Goal: Task Accomplishment & Management: Manage account settings

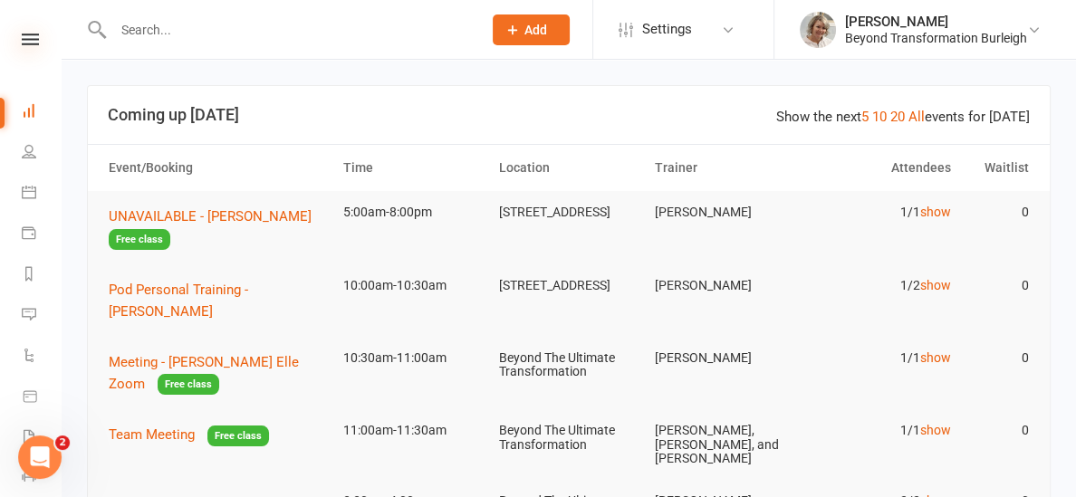
click at [32, 40] on icon at bounding box center [30, 40] width 17 height 12
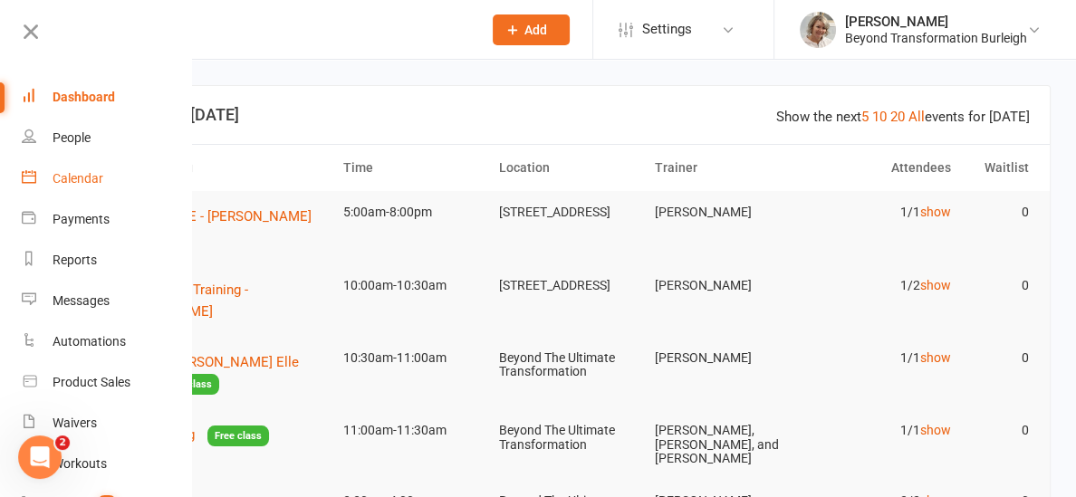
click at [63, 188] on link "Calendar" at bounding box center [107, 179] width 171 height 41
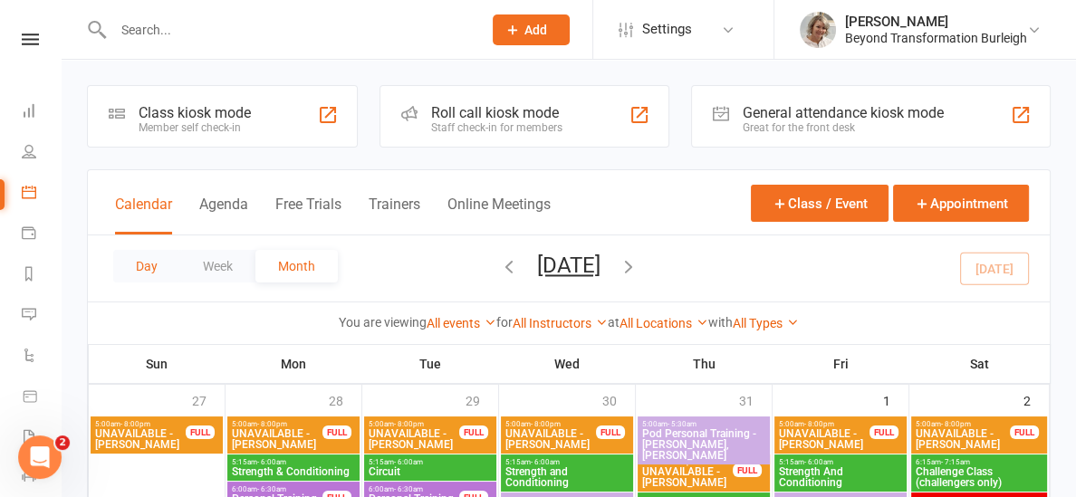
click at [132, 266] on button "Day" at bounding box center [146, 266] width 67 height 33
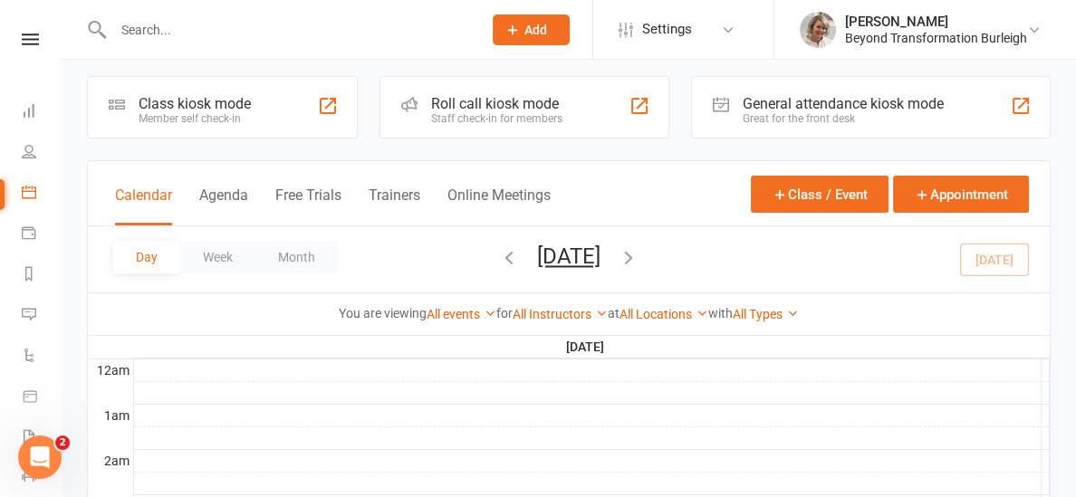
click at [639, 250] on icon "button" at bounding box center [629, 257] width 20 height 20
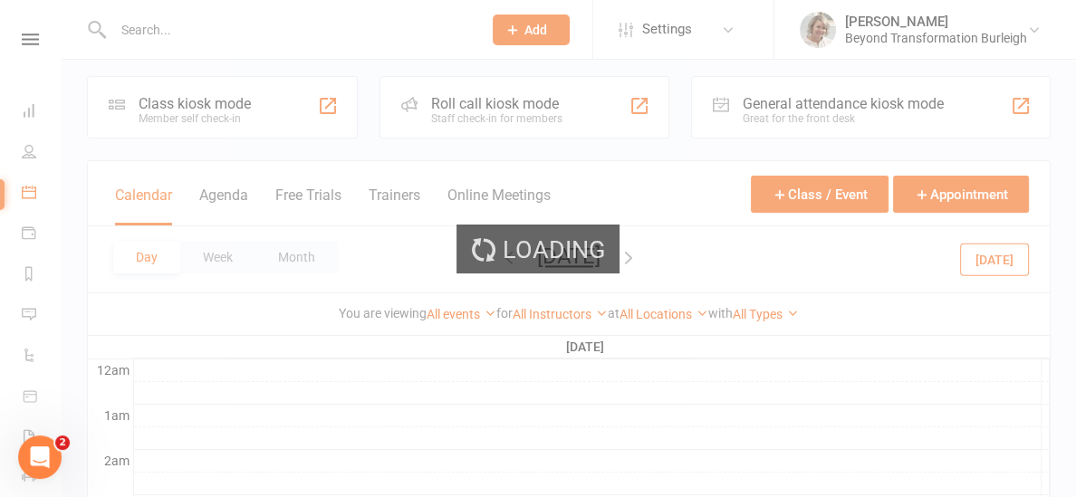
click at [709, 250] on div "Loading" at bounding box center [538, 248] width 1076 height 497
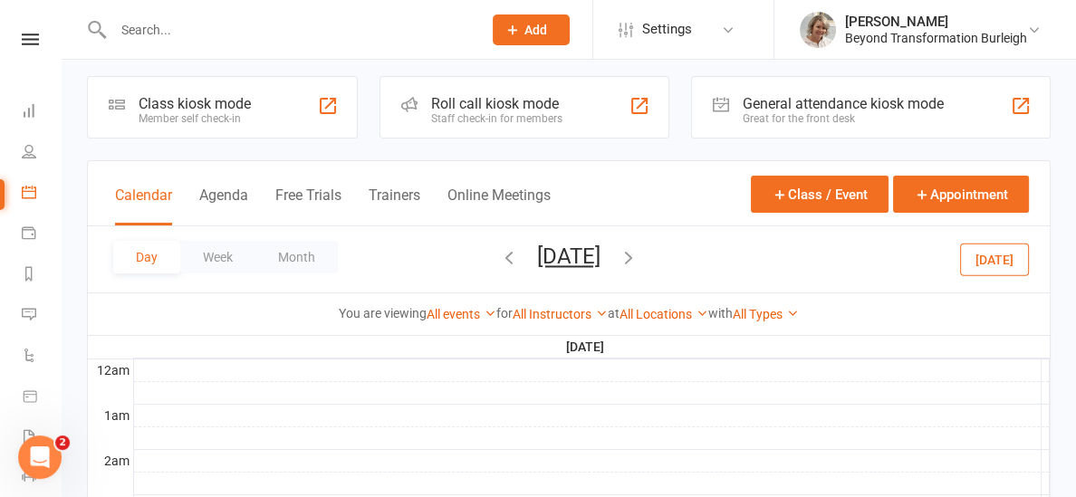
click at [639, 257] on icon "button" at bounding box center [629, 257] width 20 height 20
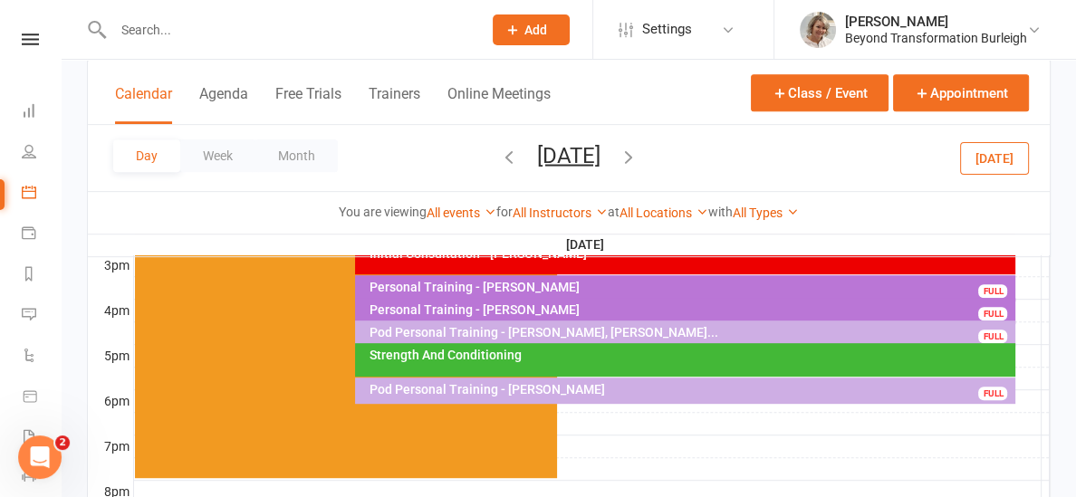
scroll to position [793, 0]
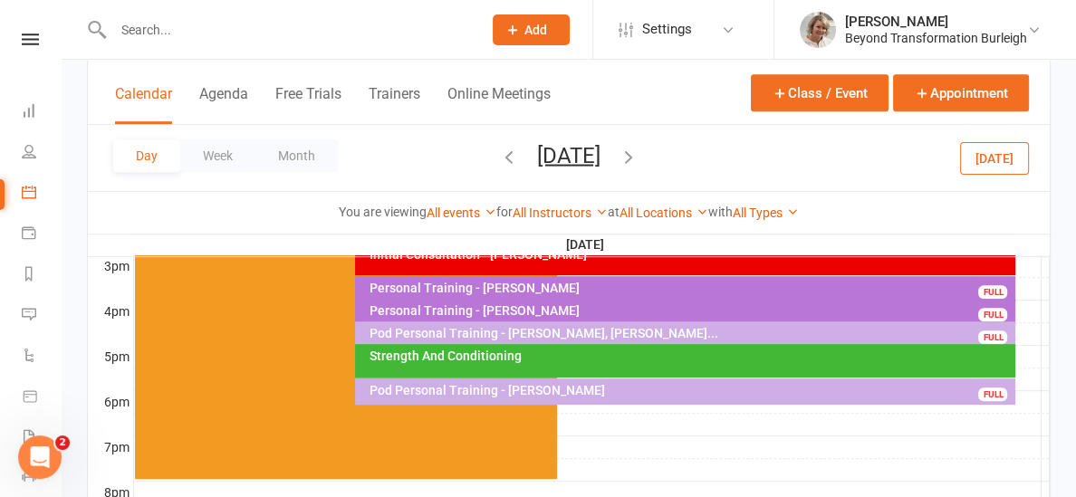
click at [511, 364] on div "Strength And Conditioning" at bounding box center [685, 361] width 661 height 34
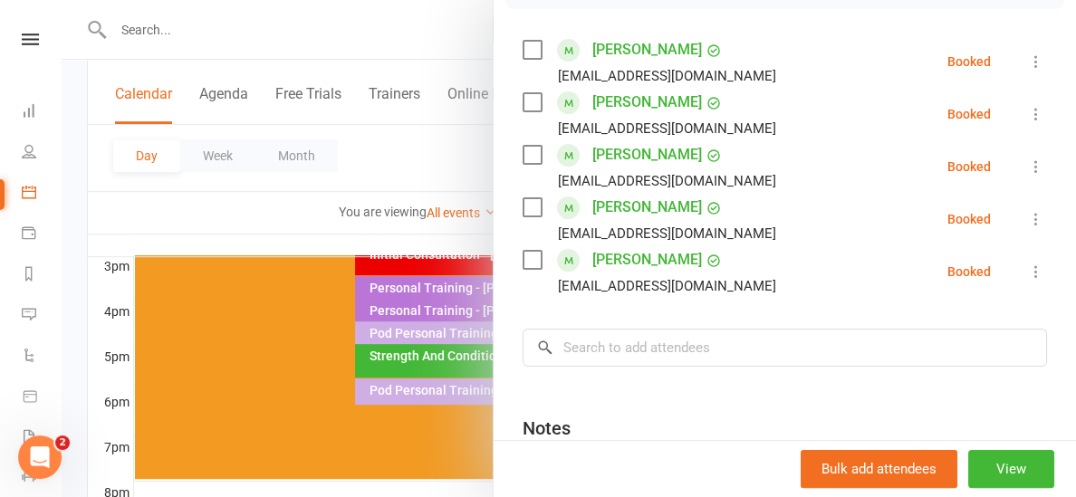
scroll to position [305, 0]
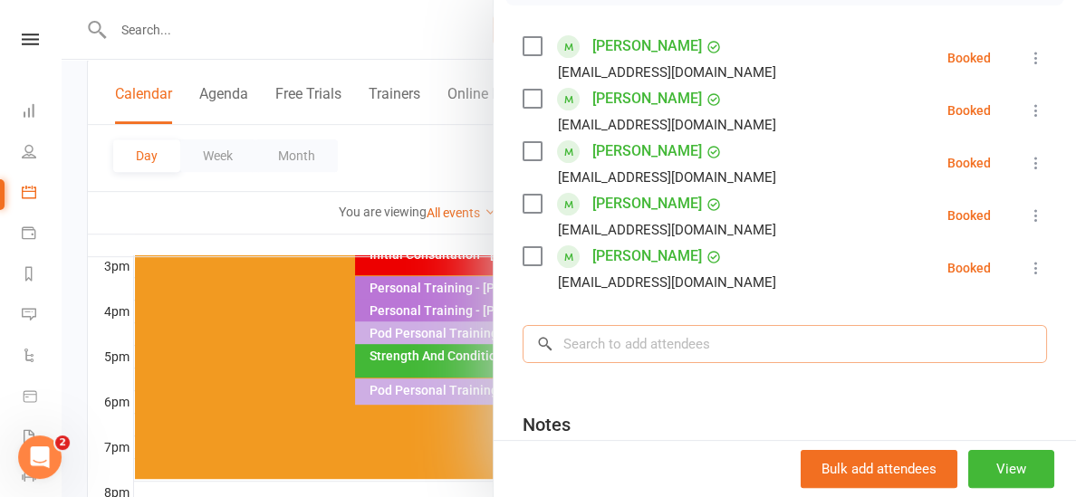
click at [593, 352] on input "search" at bounding box center [785, 344] width 525 height 38
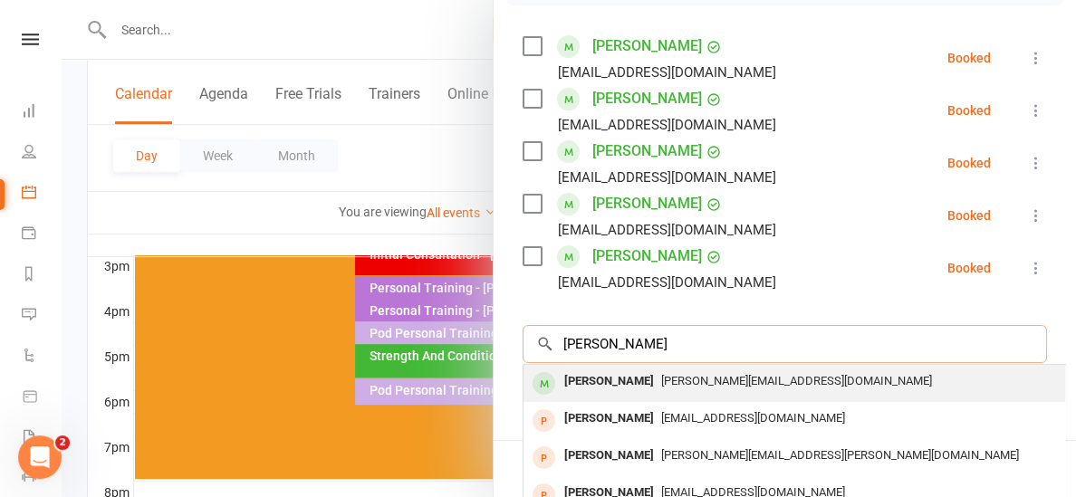
type input "[PERSON_NAME]"
click at [608, 386] on div "[PERSON_NAME]" at bounding box center [609, 382] width 104 height 26
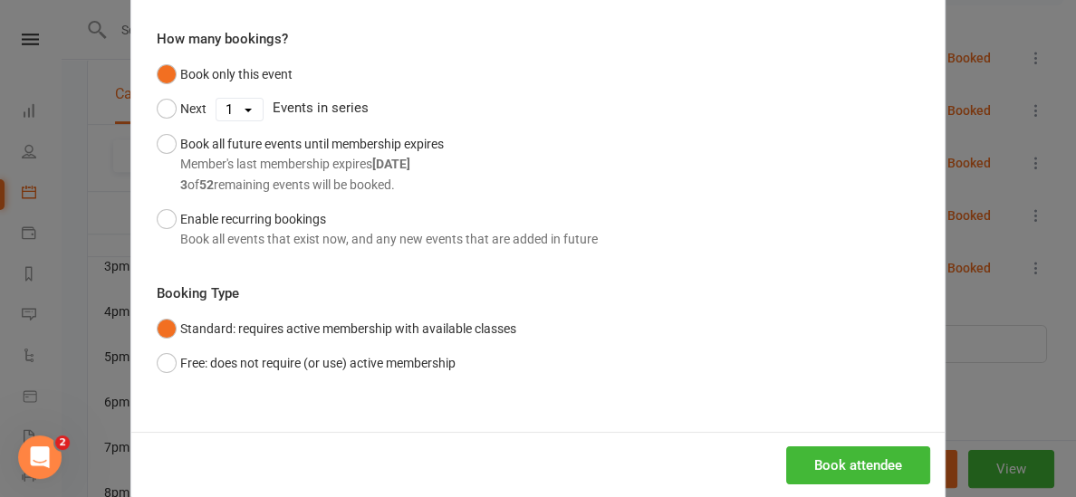
scroll to position [174, 0]
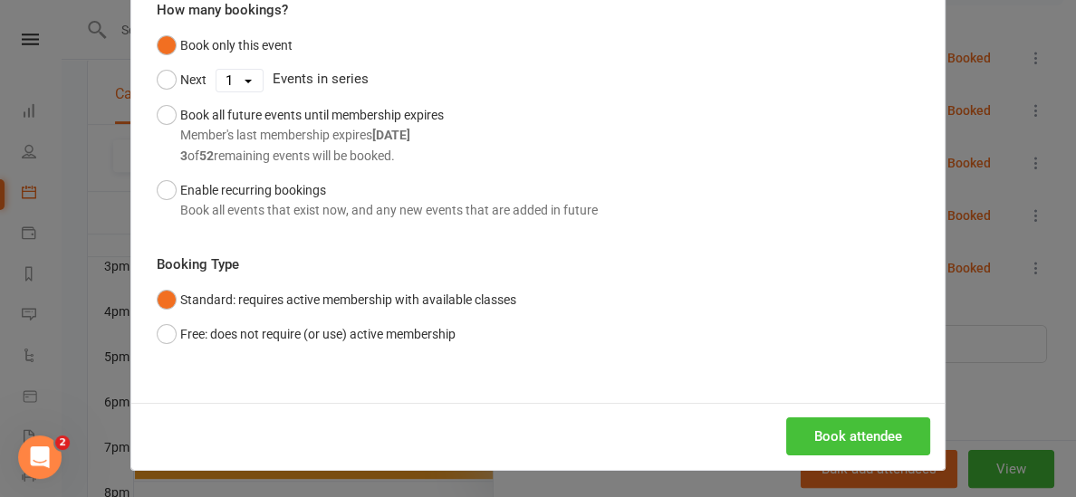
click at [849, 436] on button "Book attendee" at bounding box center [858, 437] width 144 height 38
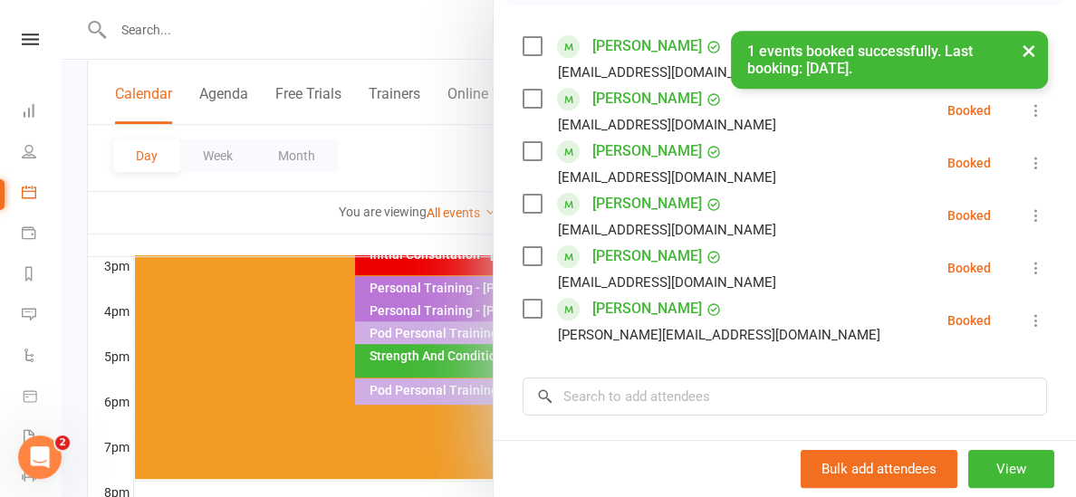
click at [319, 227] on div at bounding box center [569, 248] width 1015 height 497
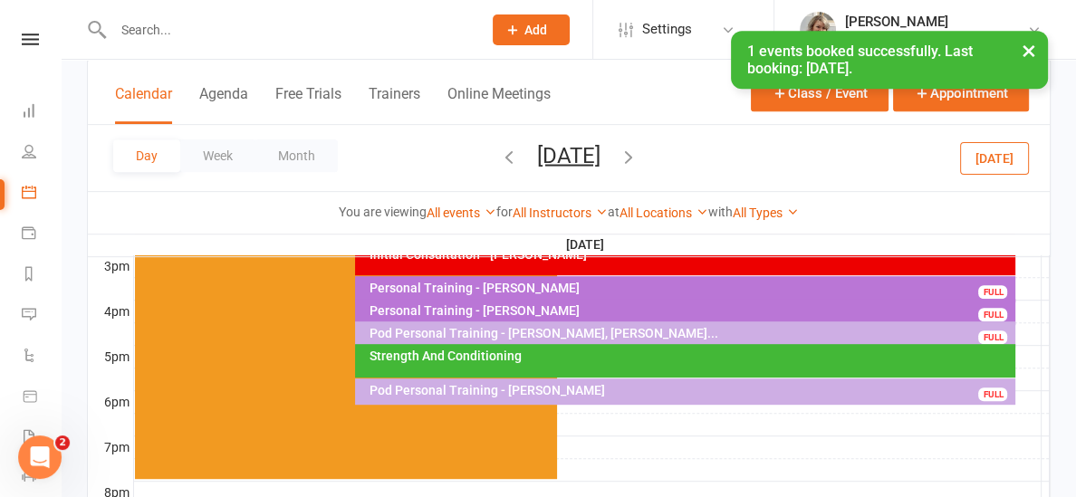
click at [639, 154] on icon "button" at bounding box center [629, 156] width 20 height 20
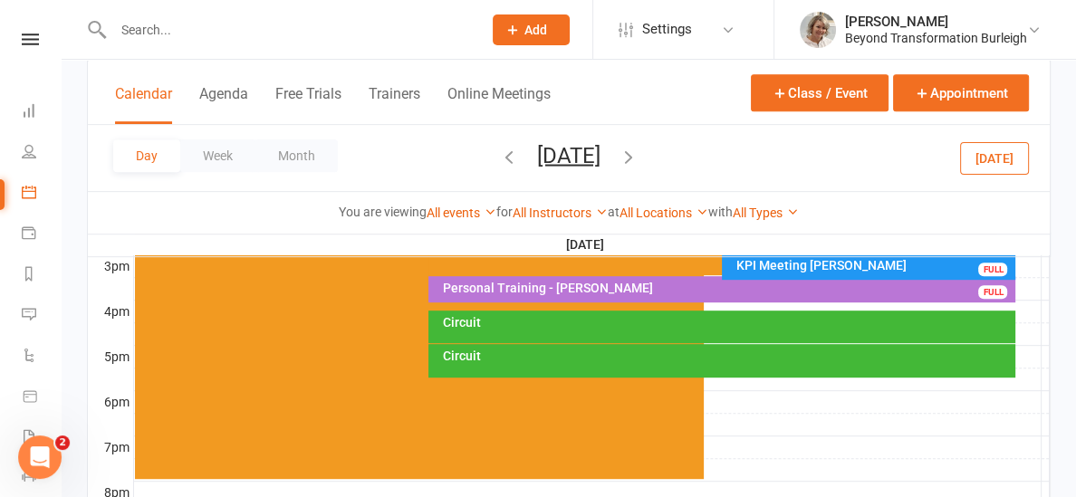
click at [561, 333] on div "Circuit" at bounding box center [722, 327] width 587 height 33
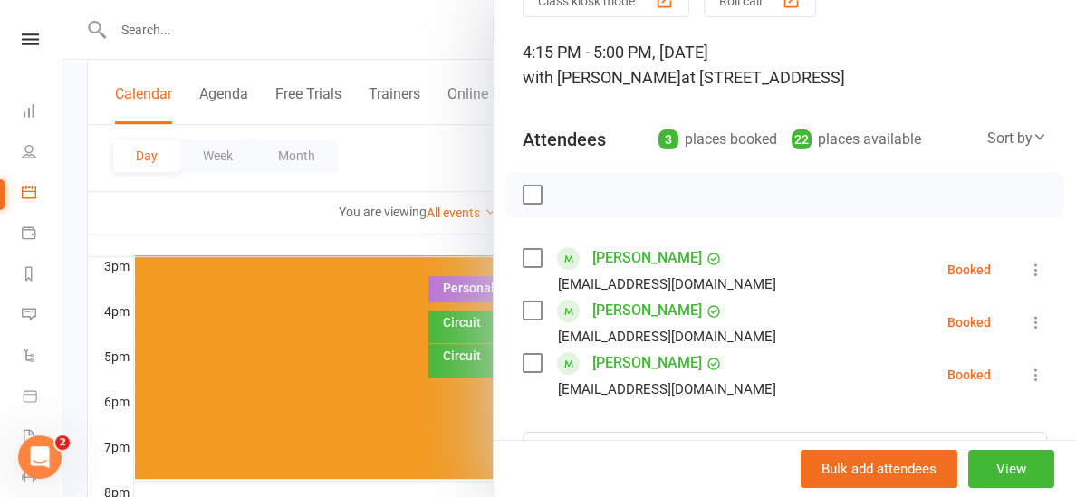
scroll to position [168, 0]
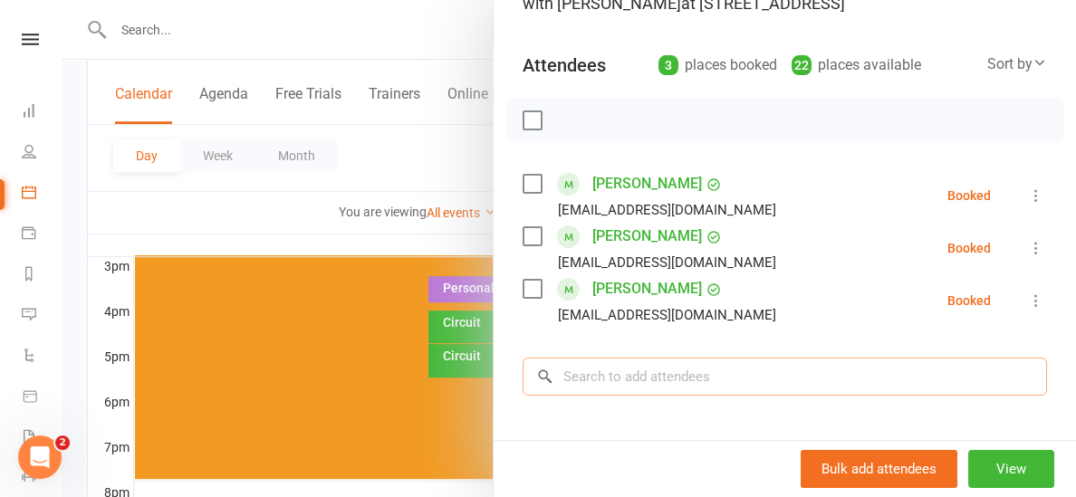
click at [634, 378] on input "search" at bounding box center [785, 377] width 525 height 38
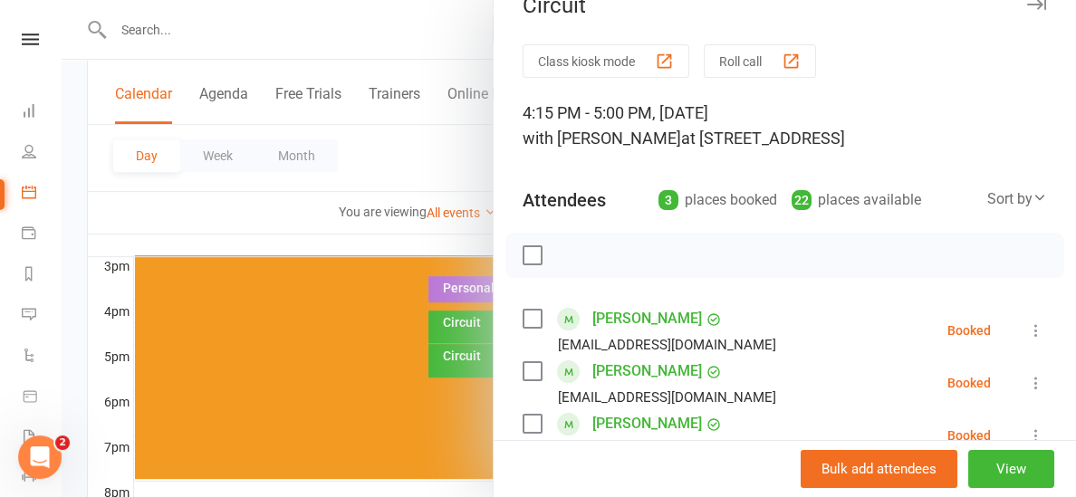
scroll to position [0, 0]
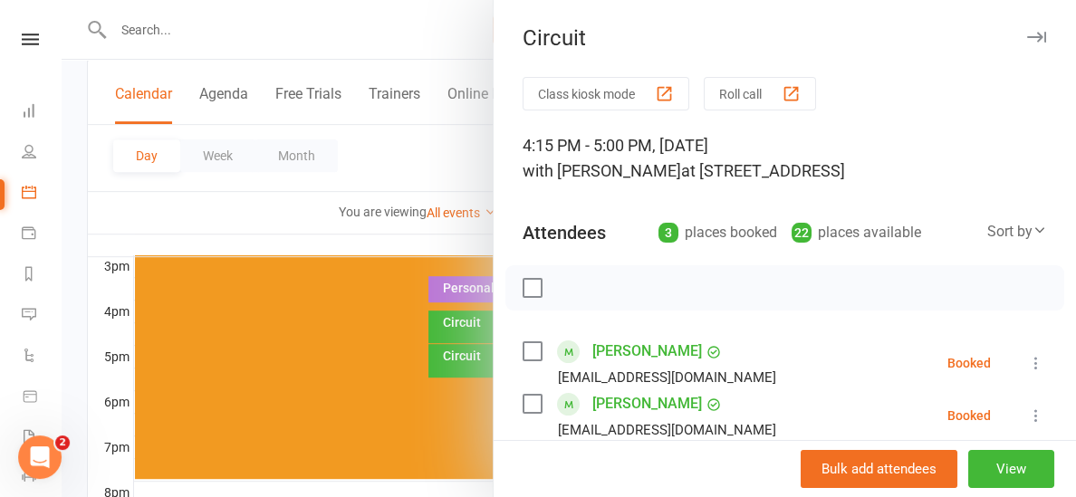
click at [462, 224] on div at bounding box center [569, 248] width 1015 height 497
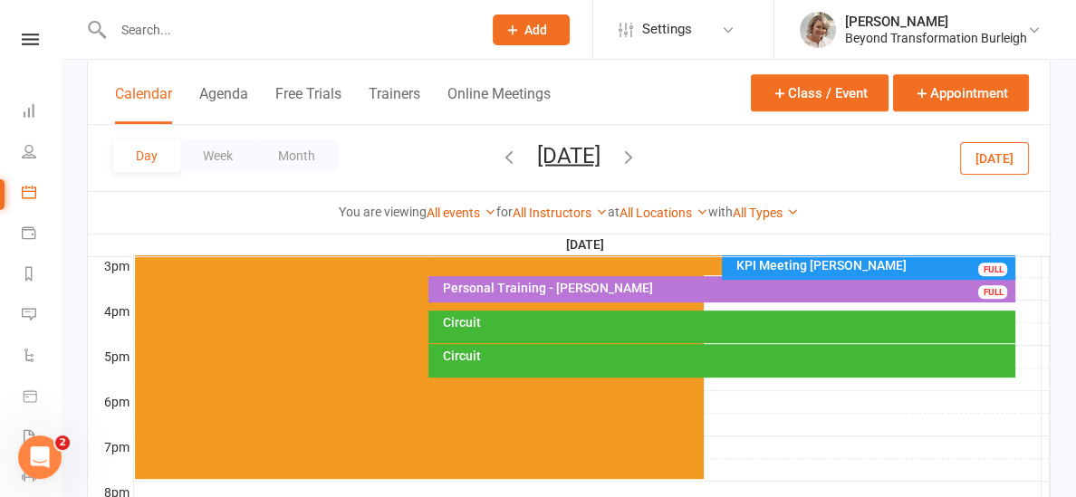
click at [507, 359] on div "Circuit" at bounding box center [726, 356] width 571 height 13
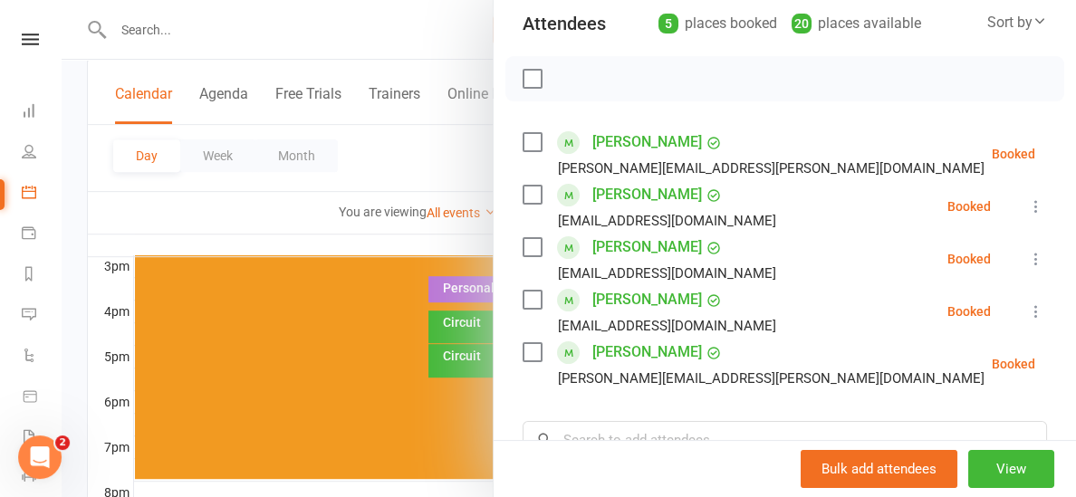
scroll to position [236, 0]
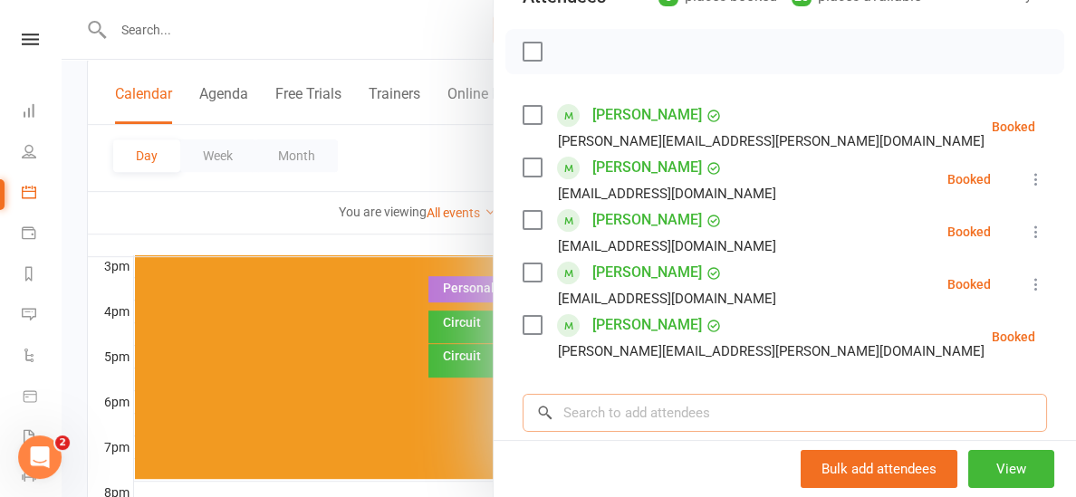
click at [613, 410] on input "search" at bounding box center [785, 413] width 525 height 38
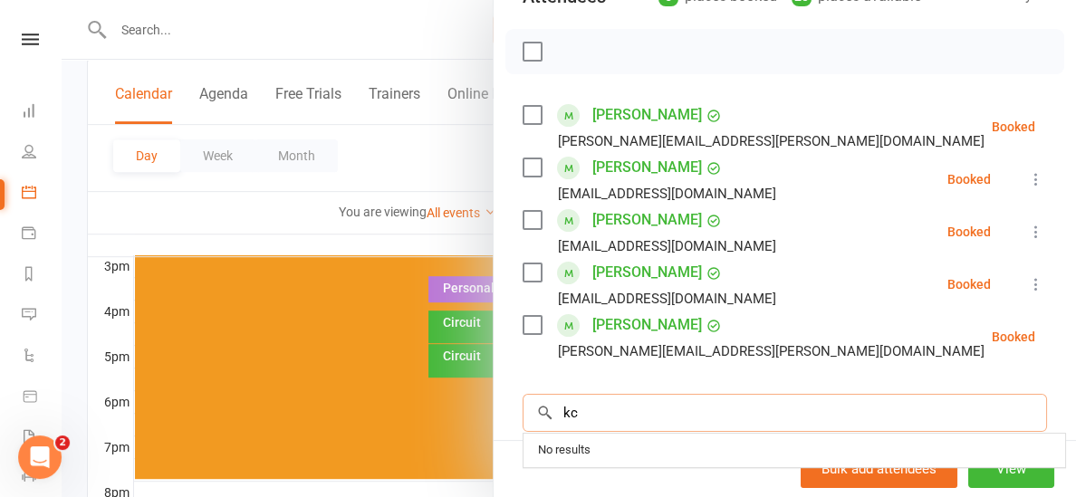
type input "k"
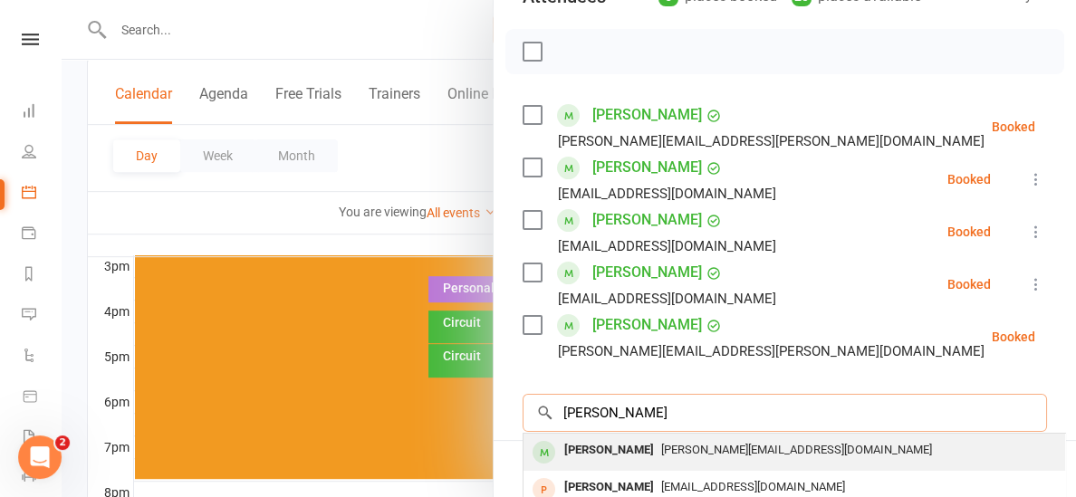
type input "[PERSON_NAME]"
click at [616, 458] on div "[PERSON_NAME]" at bounding box center [609, 451] width 104 height 26
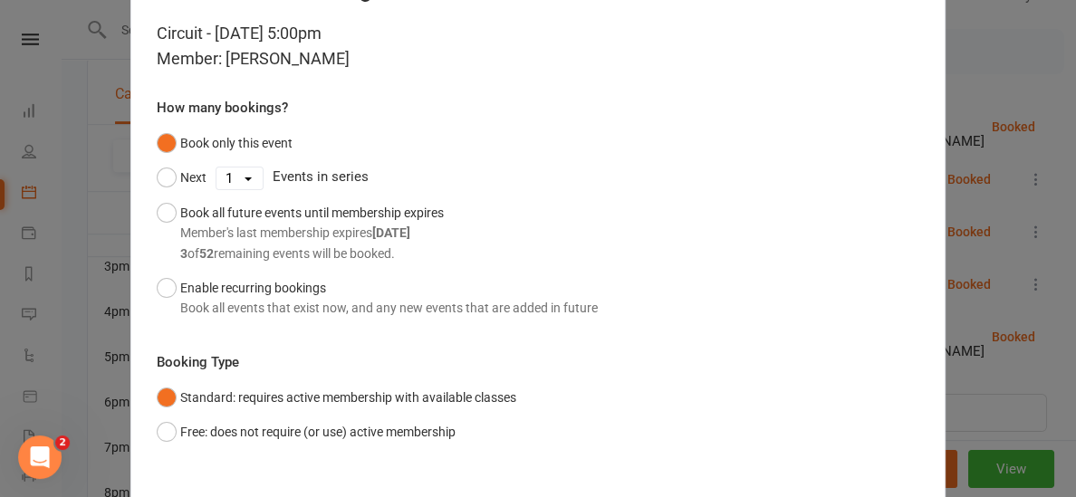
scroll to position [174, 0]
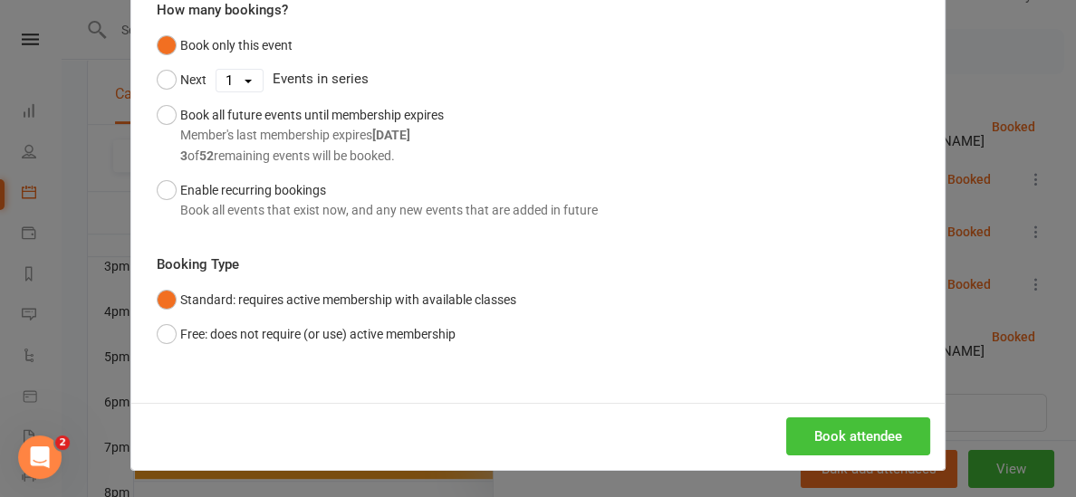
click at [864, 433] on button "Book attendee" at bounding box center [858, 437] width 144 height 38
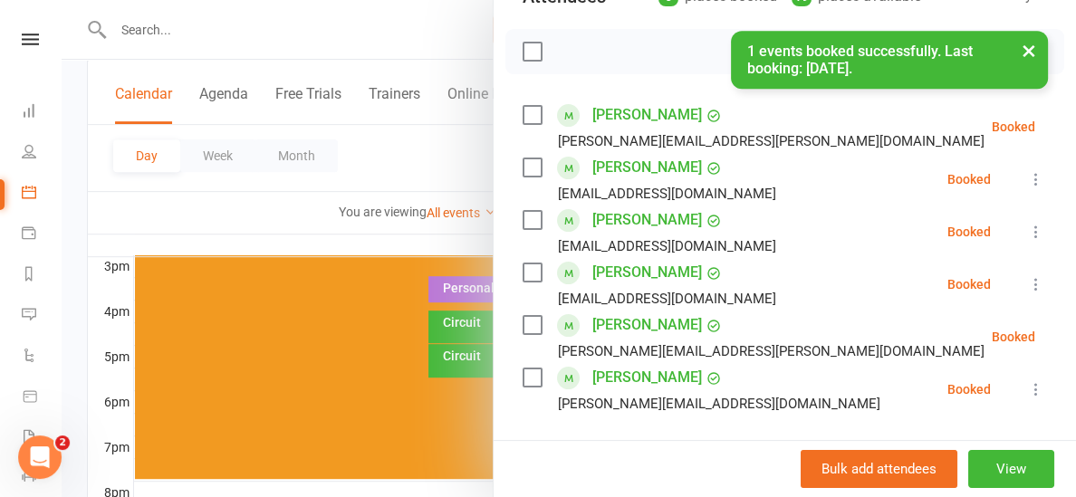
click at [246, 227] on div at bounding box center [569, 248] width 1015 height 497
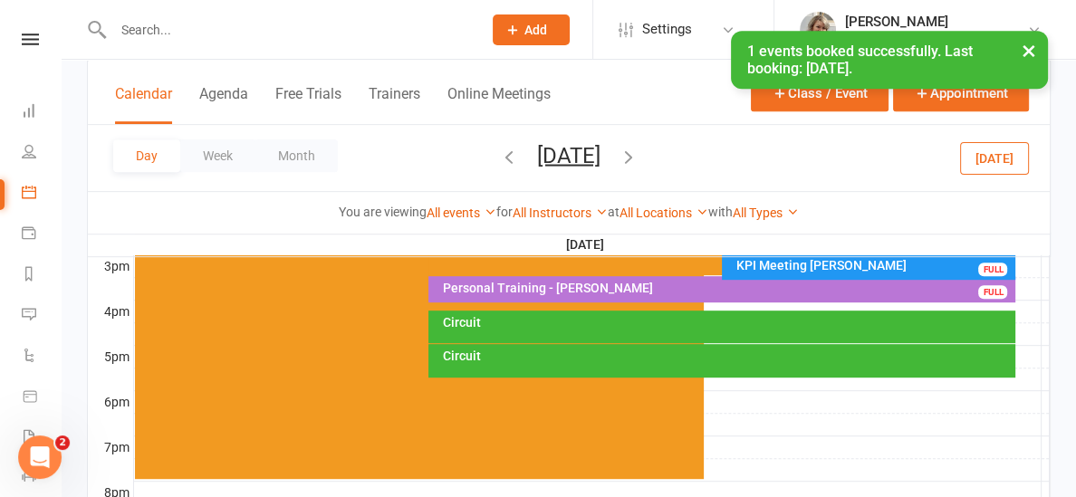
click at [639, 155] on icon "button" at bounding box center [629, 156] width 20 height 20
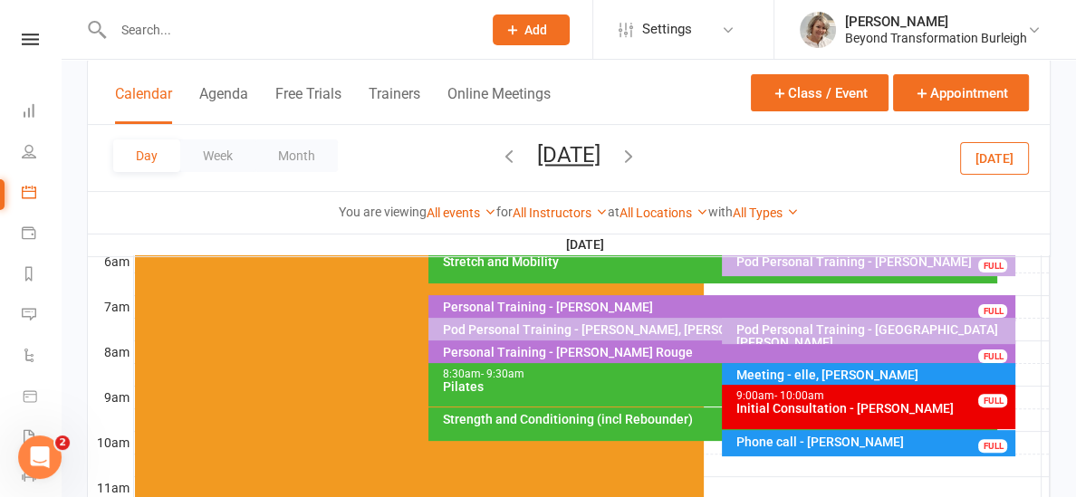
scroll to position [392, 0]
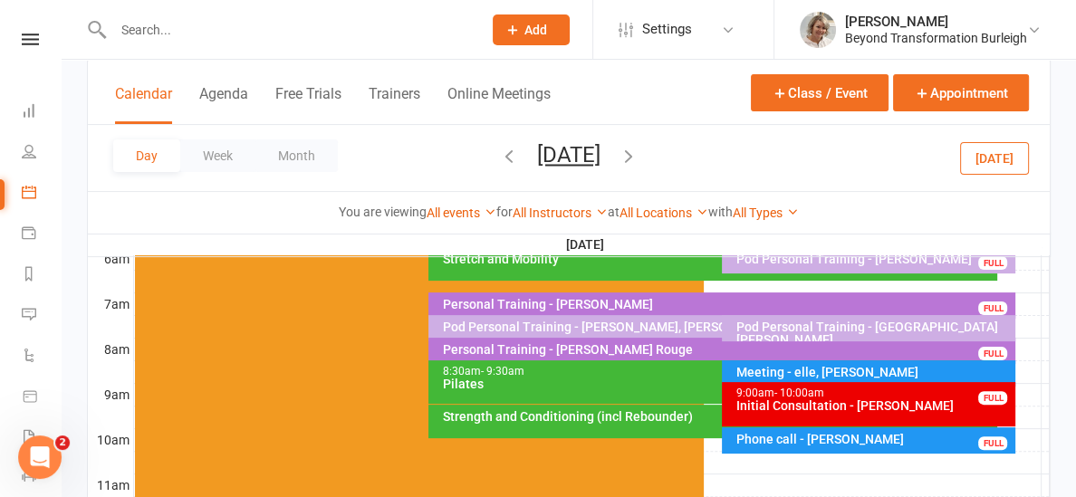
click at [535, 420] on div "Strength and Conditioning (incl Rebounder)" at bounding box center [717, 416] width 553 height 13
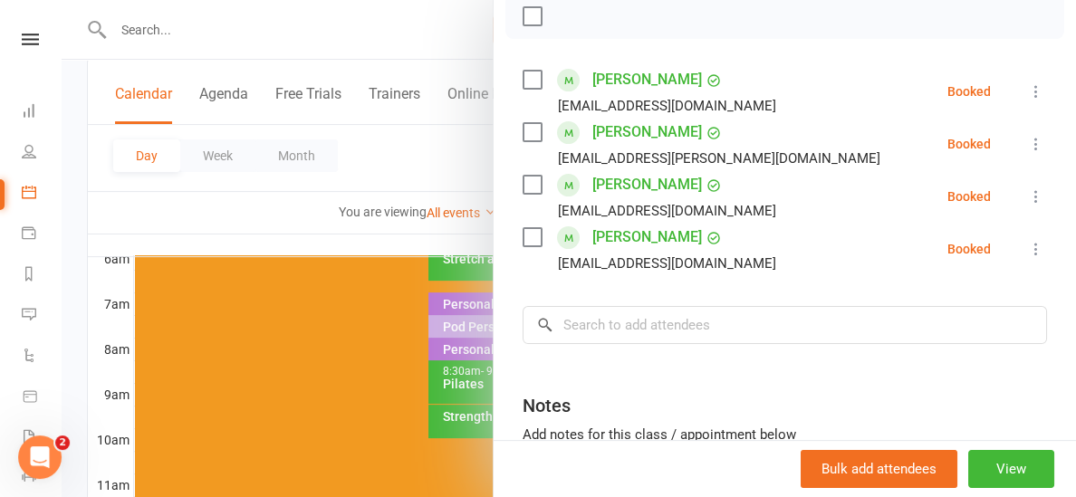
scroll to position [309, 0]
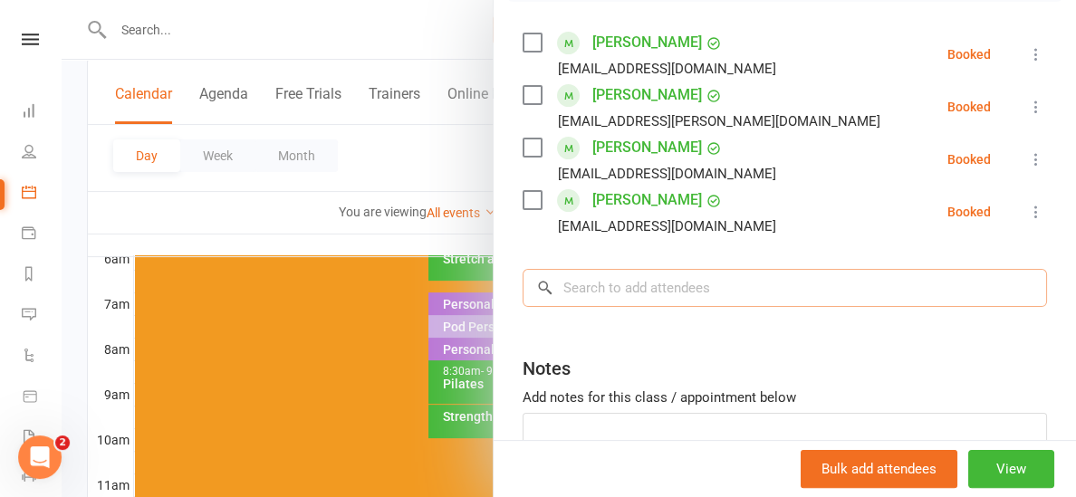
click at [615, 287] on input "search" at bounding box center [785, 288] width 525 height 38
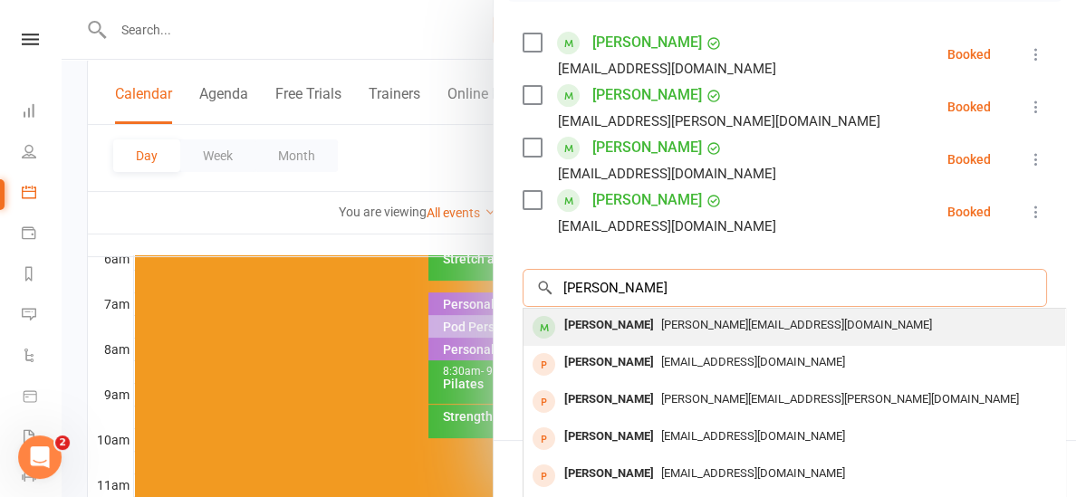
type input "[PERSON_NAME]"
click at [608, 326] on div "[PERSON_NAME]" at bounding box center [609, 326] width 104 height 26
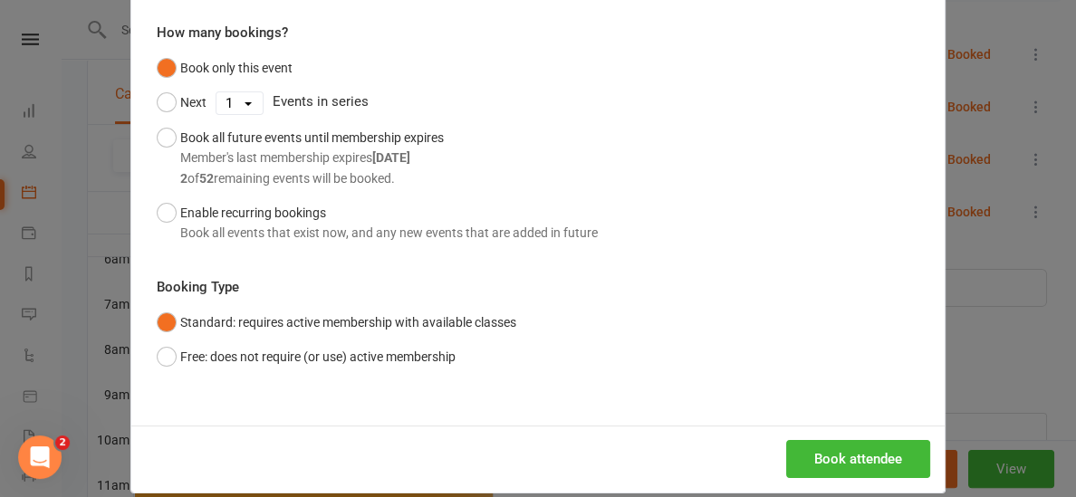
scroll to position [174, 0]
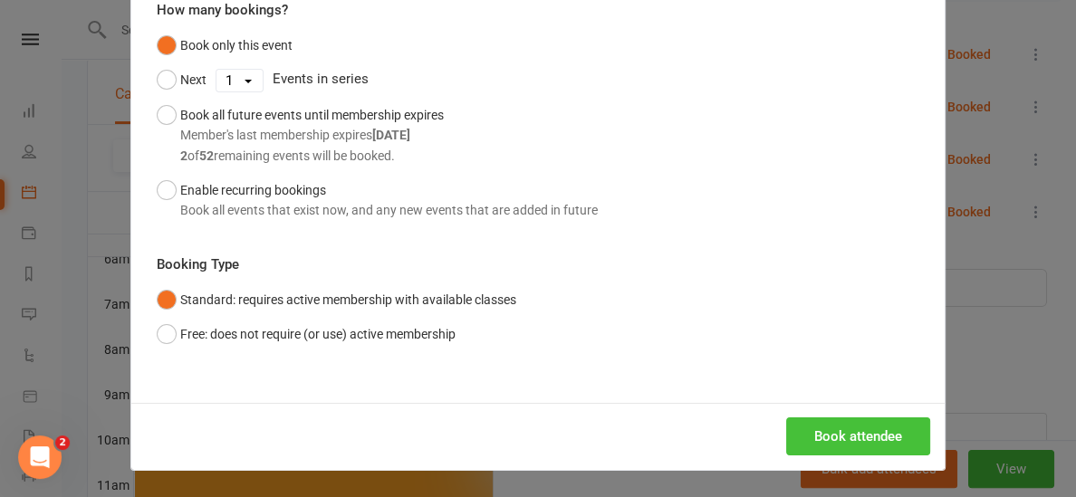
click at [815, 429] on button "Book attendee" at bounding box center [858, 437] width 144 height 38
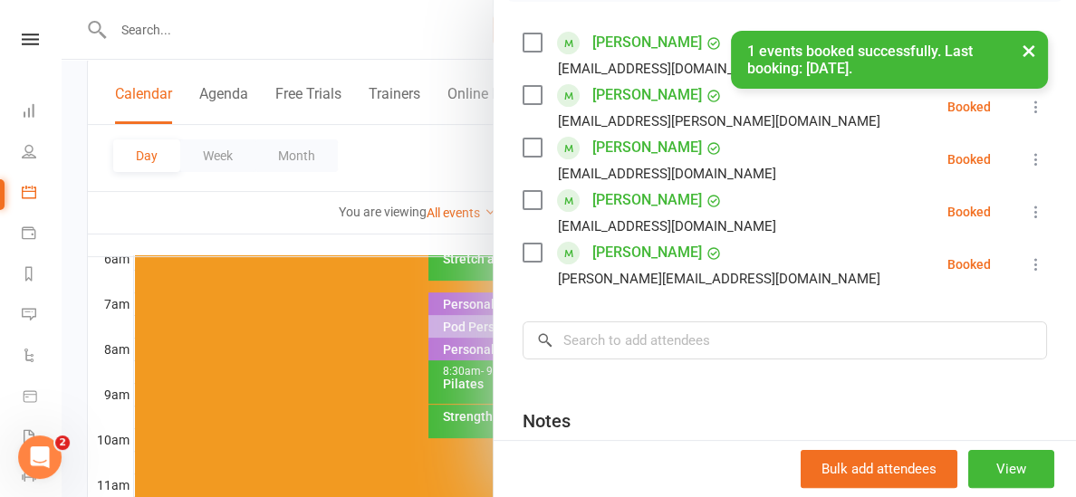
click at [428, 220] on div at bounding box center [569, 248] width 1015 height 497
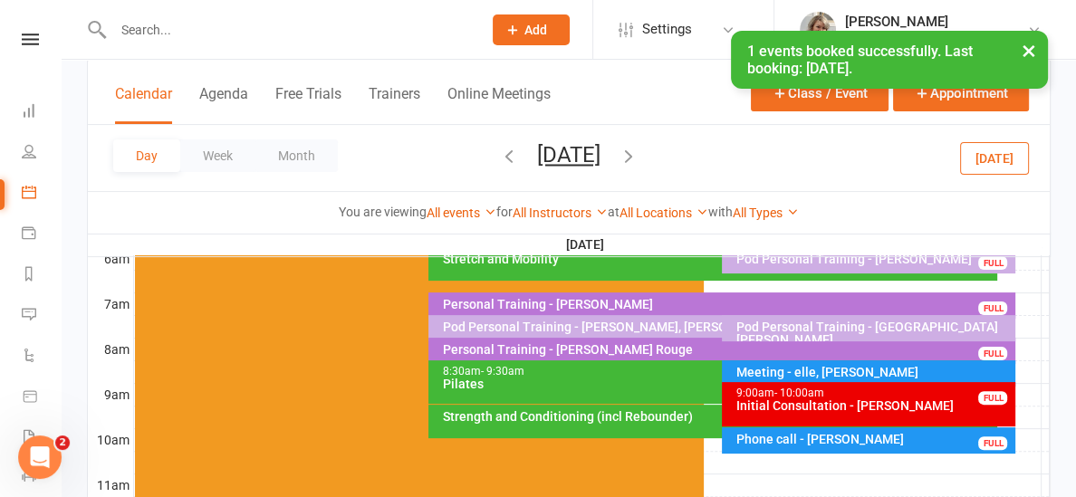
click at [639, 156] on icon "button" at bounding box center [629, 156] width 20 height 20
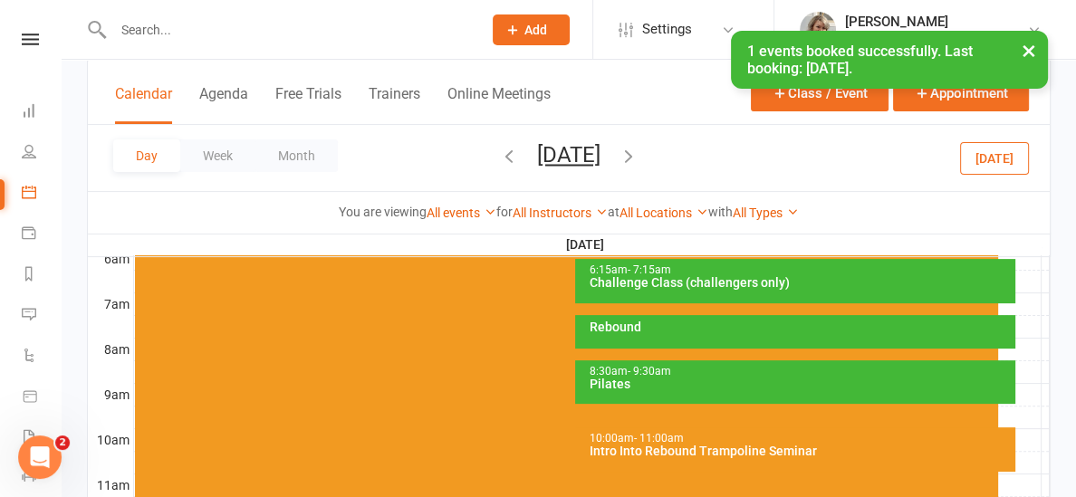
click at [708, 327] on div "Rebound" at bounding box center [800, 327] width 424 height 13
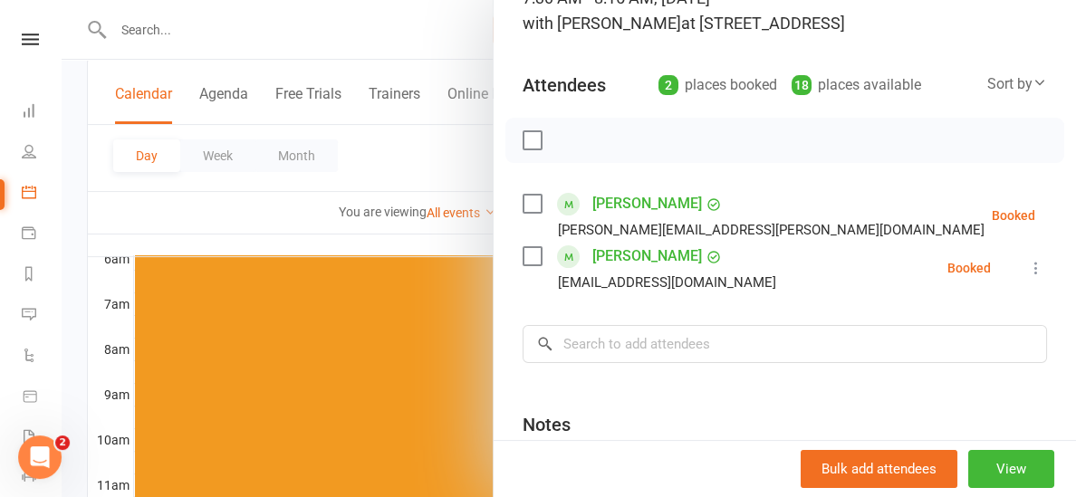
scroll to position [155, 0]
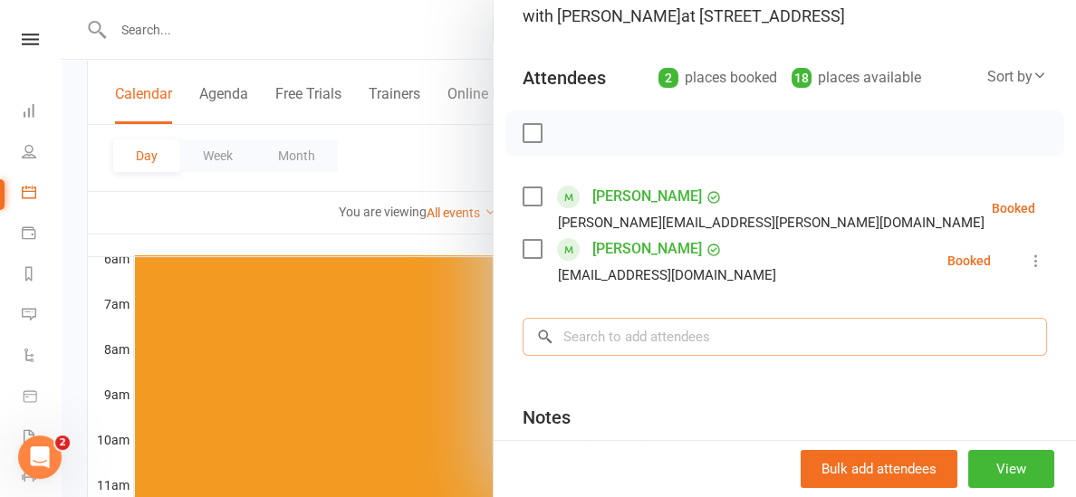
click at [687, 334] on input "search" at bounding box center [785, 337] width 525 height 38
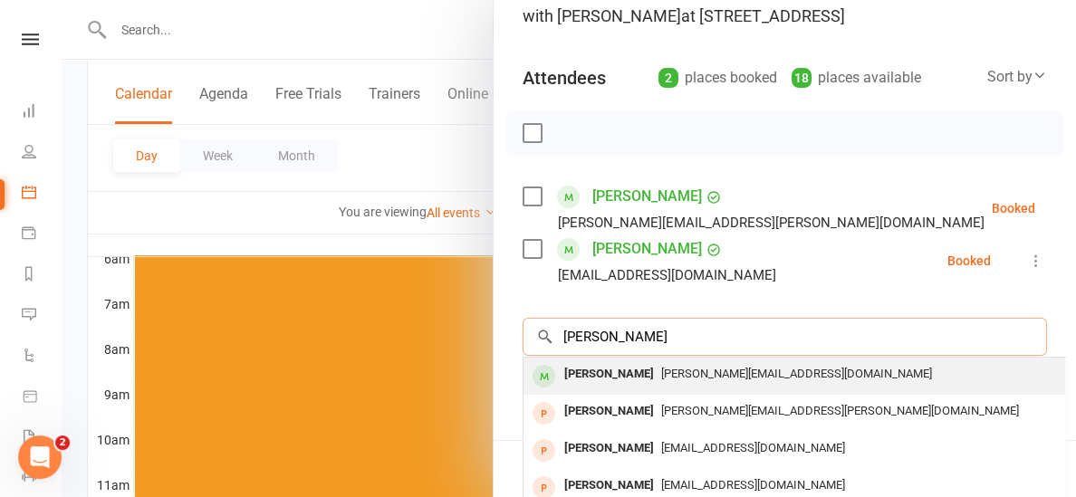
type input "[PERSON_NAME]"
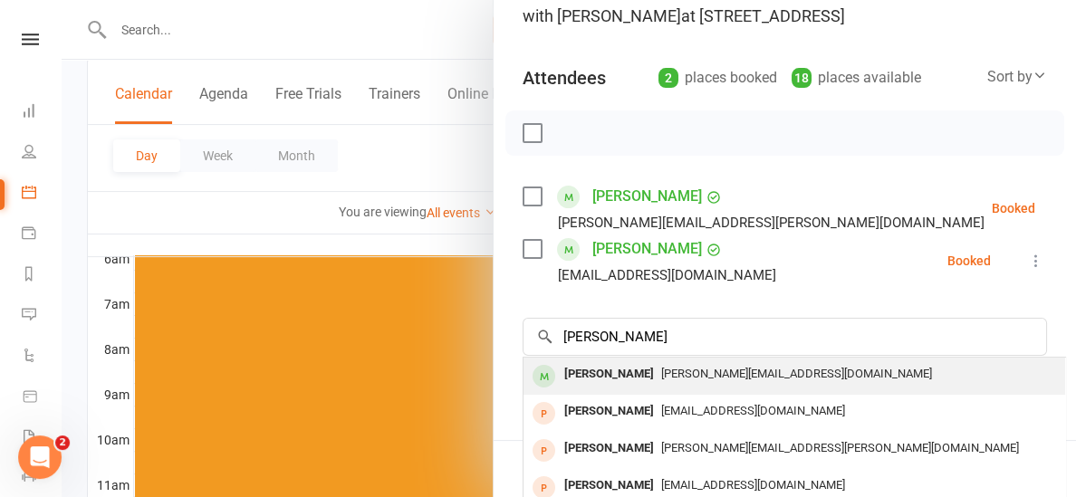
click at [658, 384] on div "[PERSON_NAME][EMAIL_ADDRESS][DOMAIN_NAME]" at bounding box center [794, 375] width 527 height 26
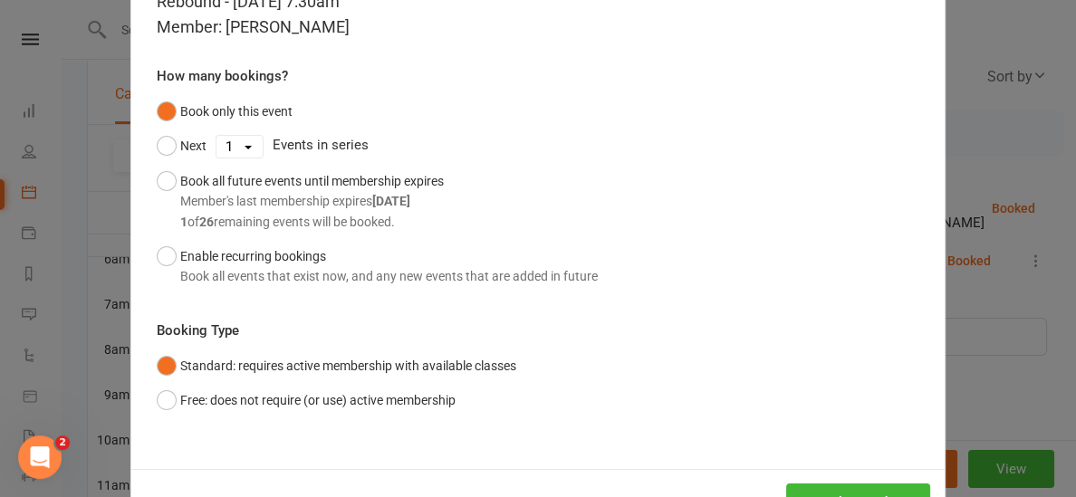
scroll to position [174, 0]
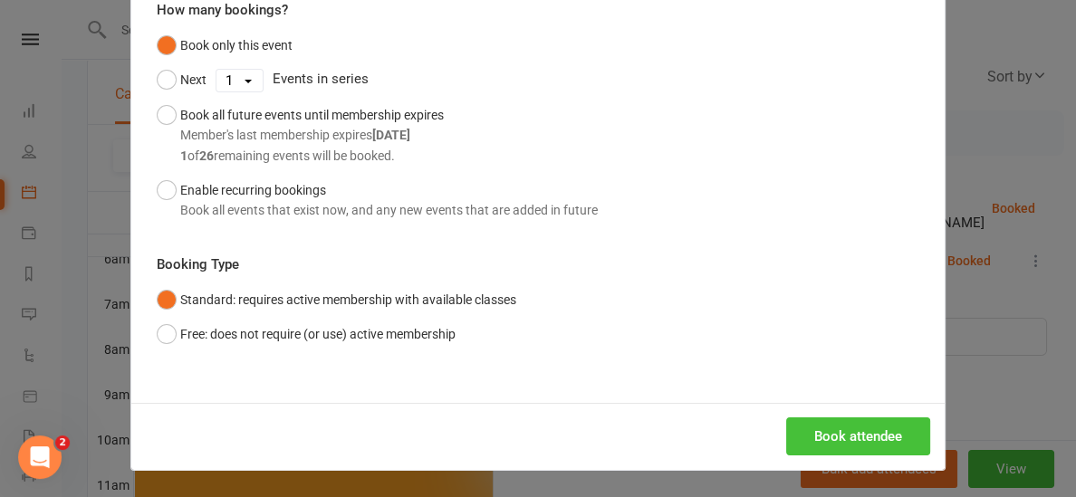
click at [816, 440] on button "Book attendee" at bounding box center [858, 437] width 144 height 38
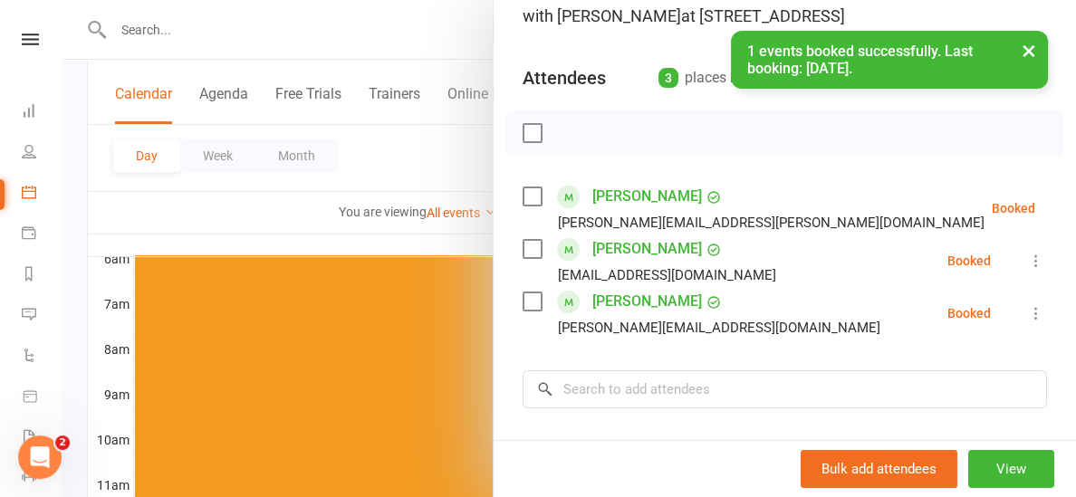
click at [444, 236] on div at bounding box center [569, 248] width 1015 height 497
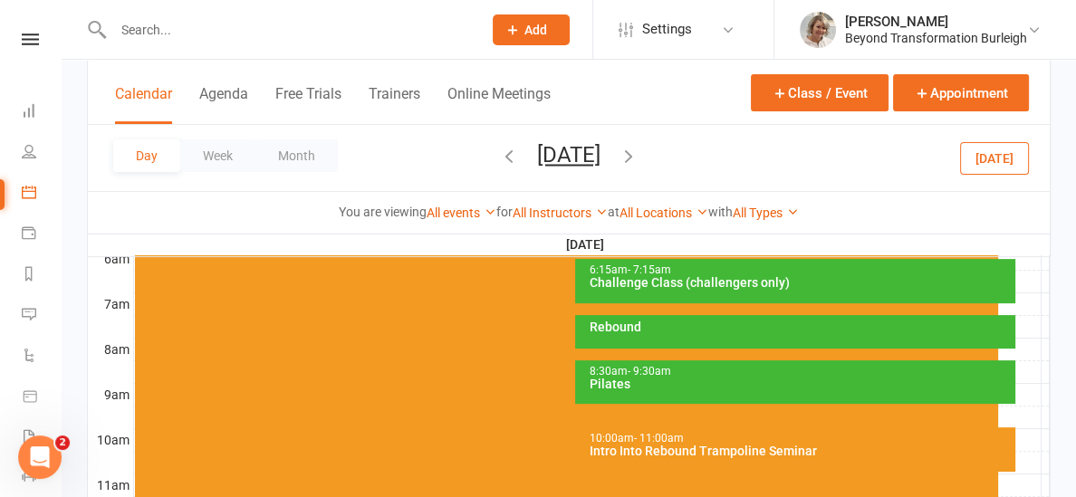
click at [184, 32] on input "text" at bounding box center [289, 29] width 362 height 25
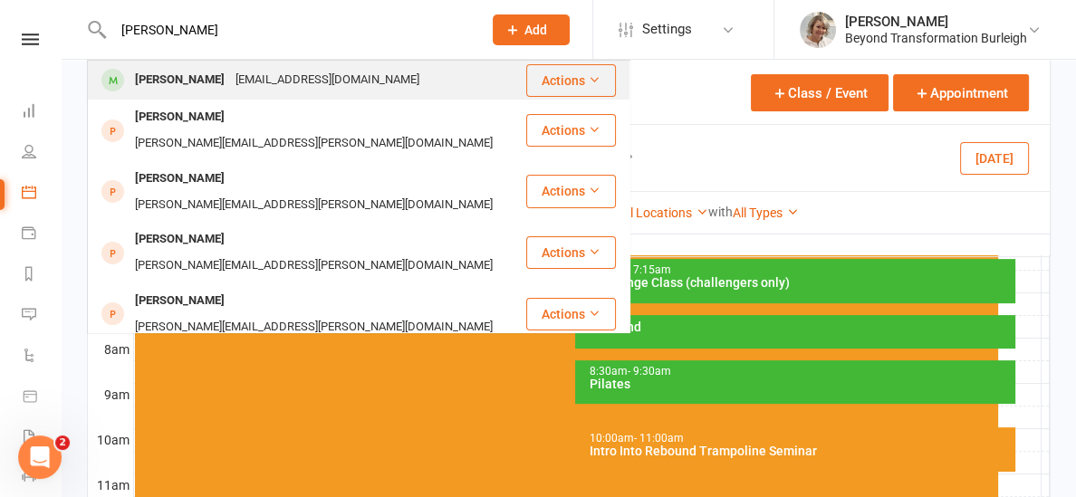
type input "[PERSON_NAME]"
click at [192, 75] on div "[PERSON_NAME]" at bounding box center [180, 80] width 101 height 26
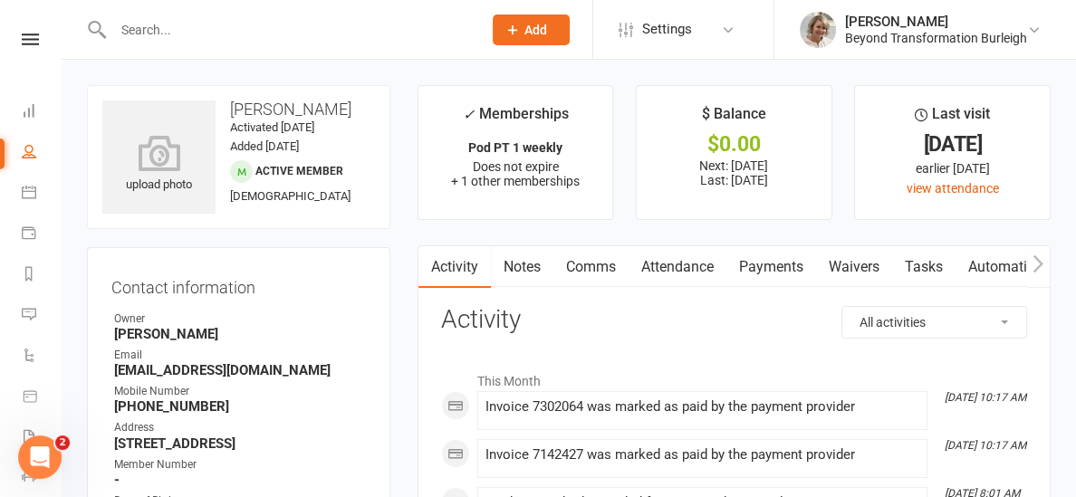
scroll to position [9, 0]
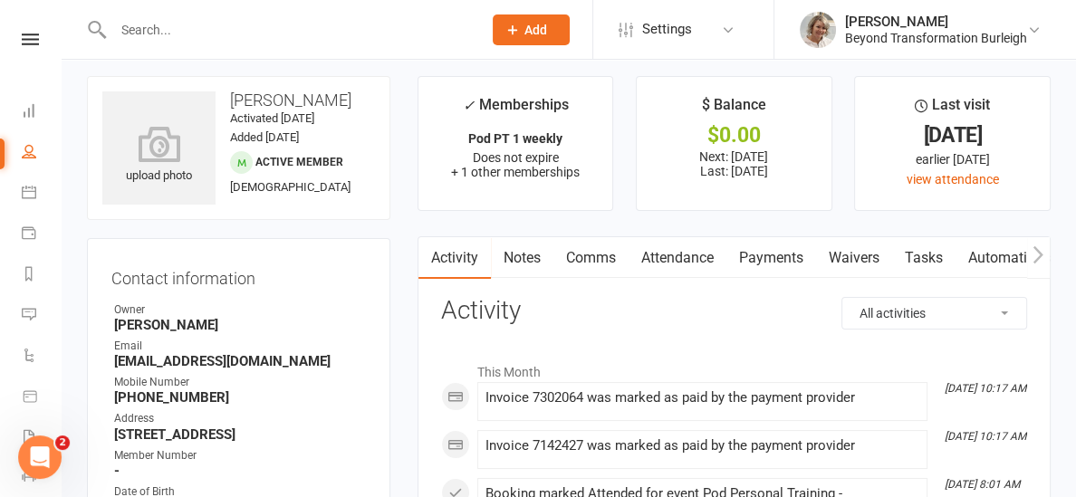
click at [778, 258] on link "Payments" at bounding box center [772, 258] width 90 height 42
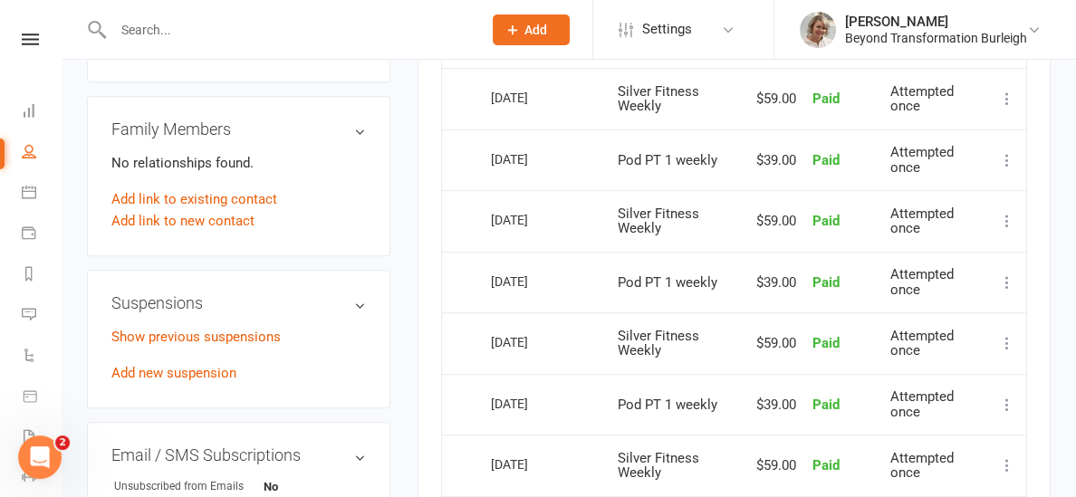
scroll to position [1049, 0]
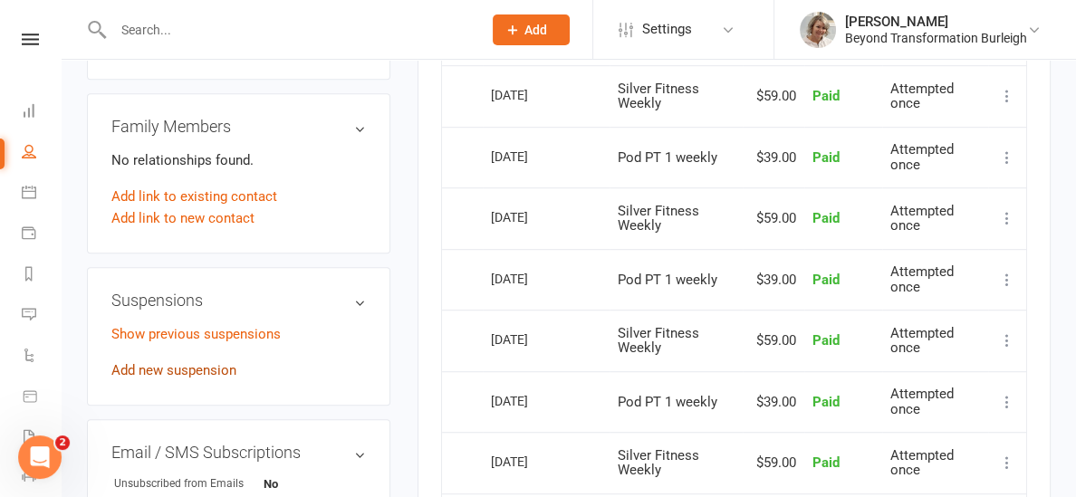
click at [195, 379] on link "Add new suspension" at bounding box center [173, 370] width 125 height 16
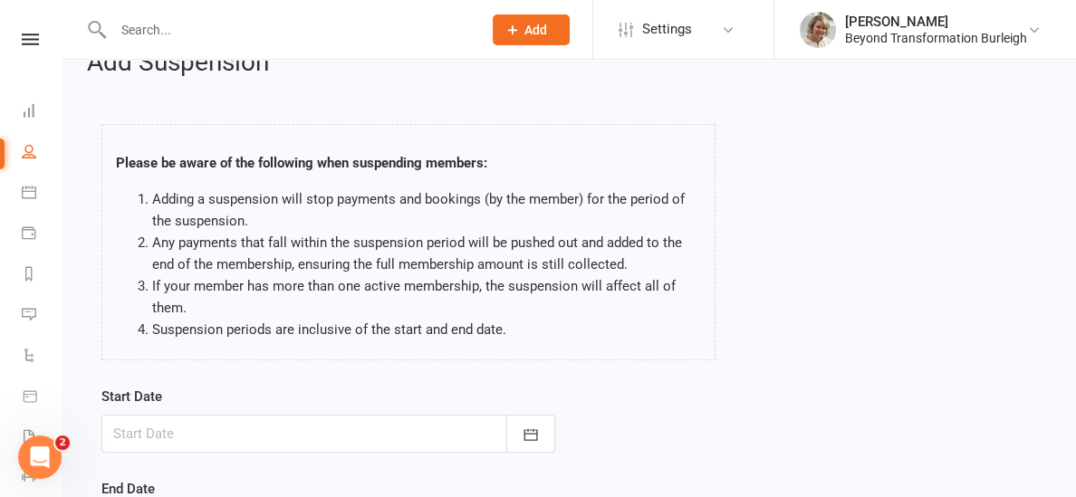
scroll to position [88, 0]
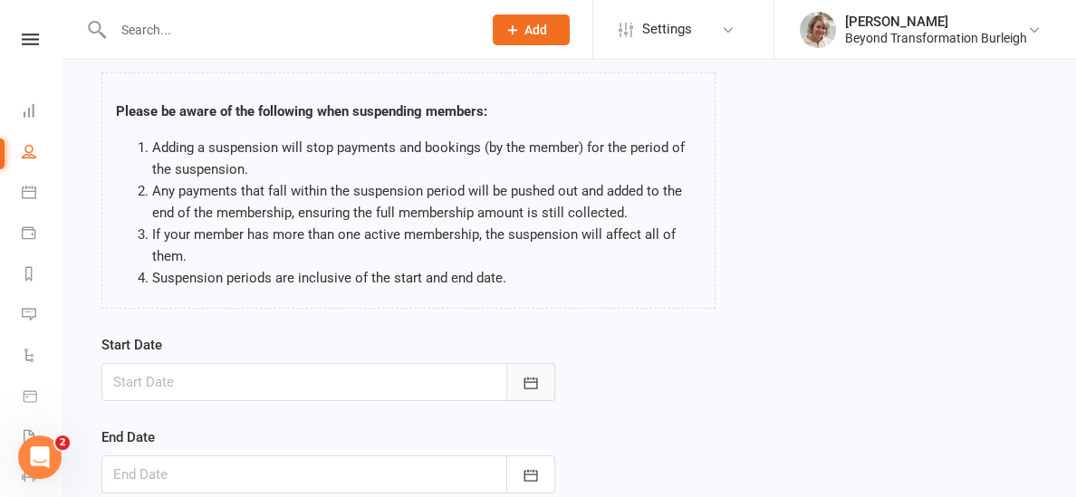
click at [523, 384] on icon "button" at bounding box center [531, 383] width 18 height 18
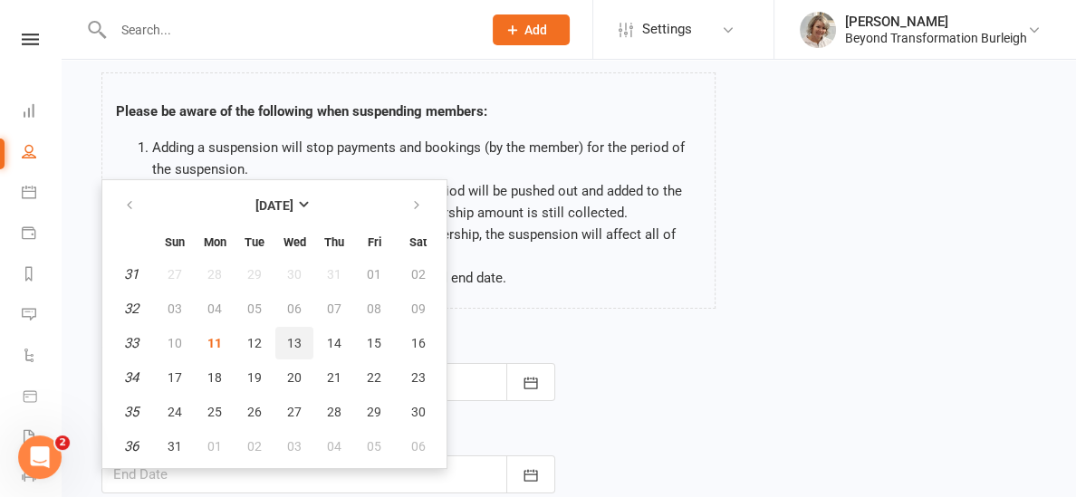
click at [303, 338] on button "13" at bounding box center [294, 343] width 38 height 33
type input "[DATE]"
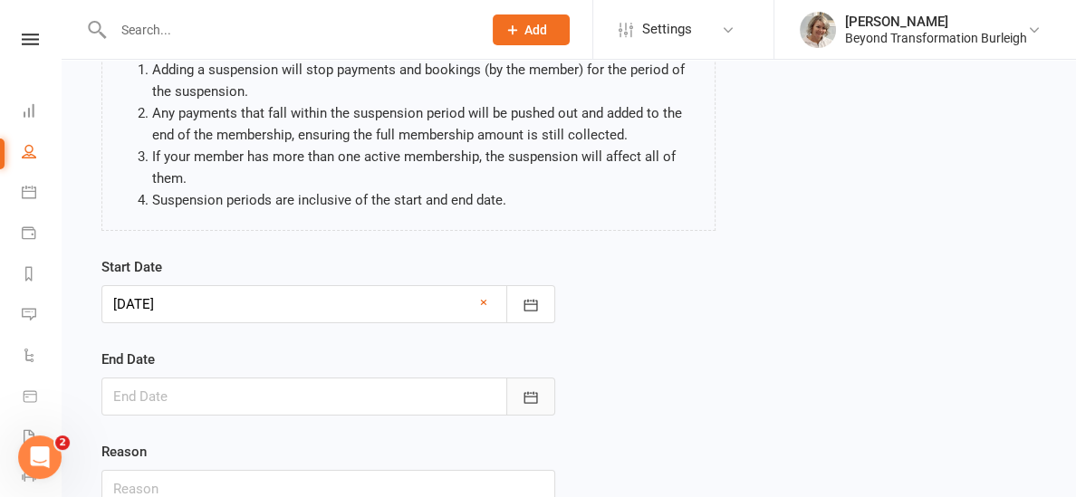
click at [524, 409] on button "button" at bounding box center [531, 397] width 49 height 38
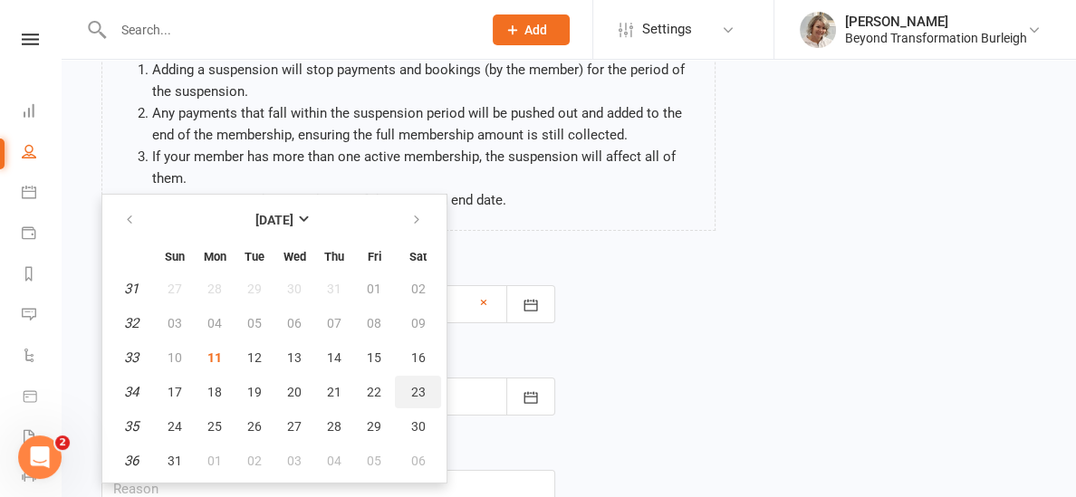
scroll to position [169, 0]
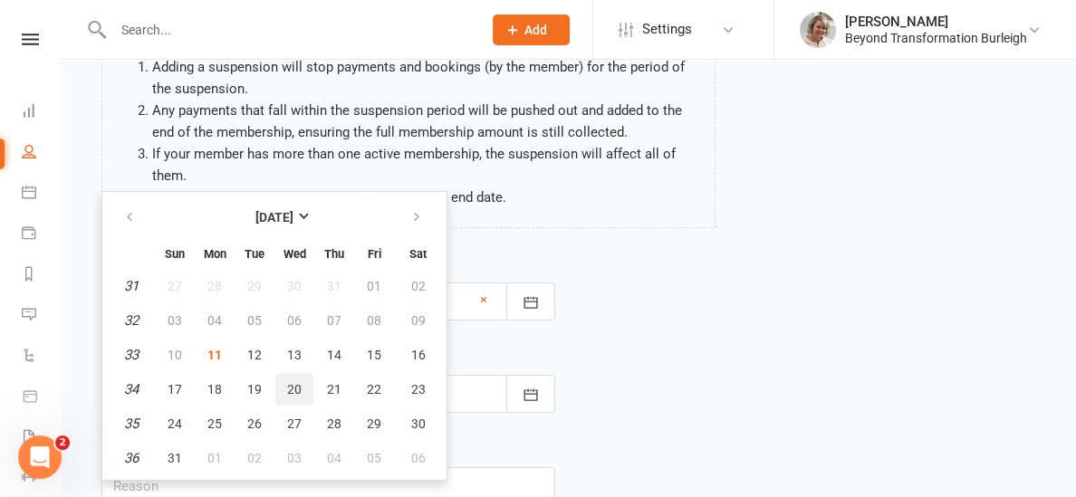
click at [290, 384] on span "20" at bounding box center [294, 389] width 14 height 14
type input "[DATE]"
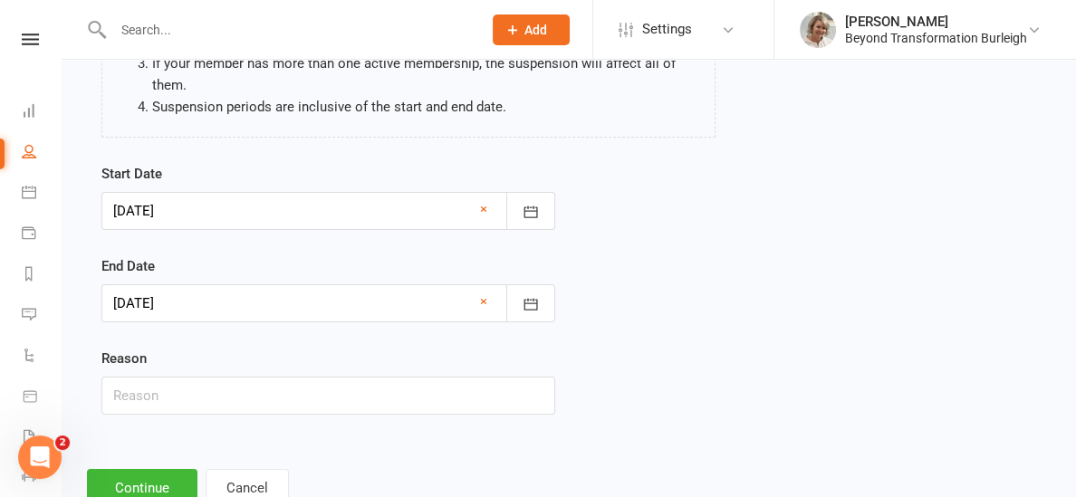
scroll to position [272, 0]
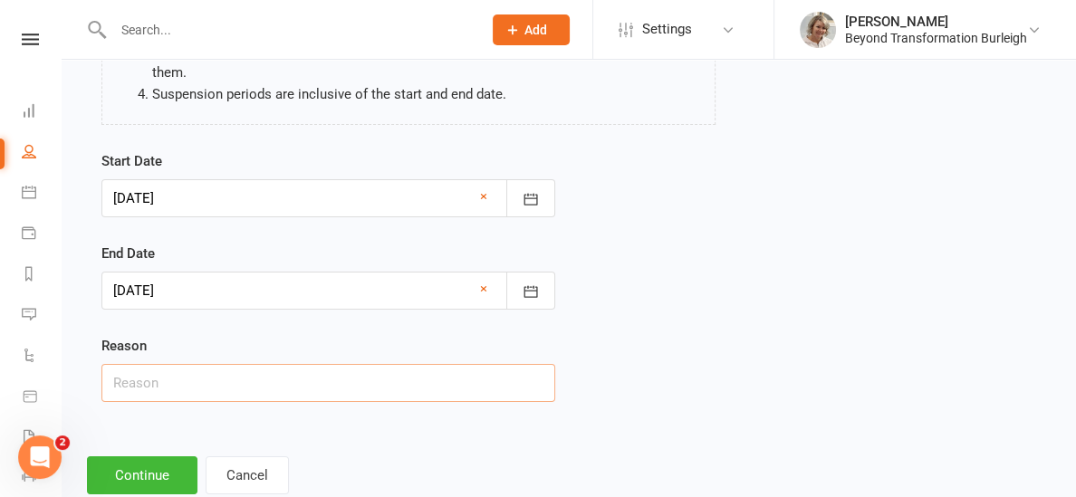
click at [298, 377] on input "text" at bounding box center [328, 383] width 454 height 38
type input "Holiday"
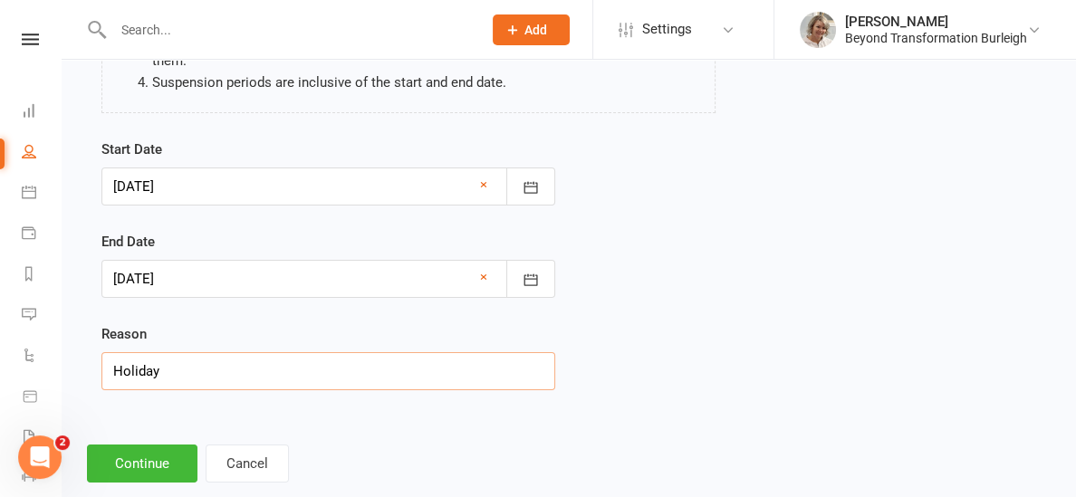
scroll to position [320, 0]
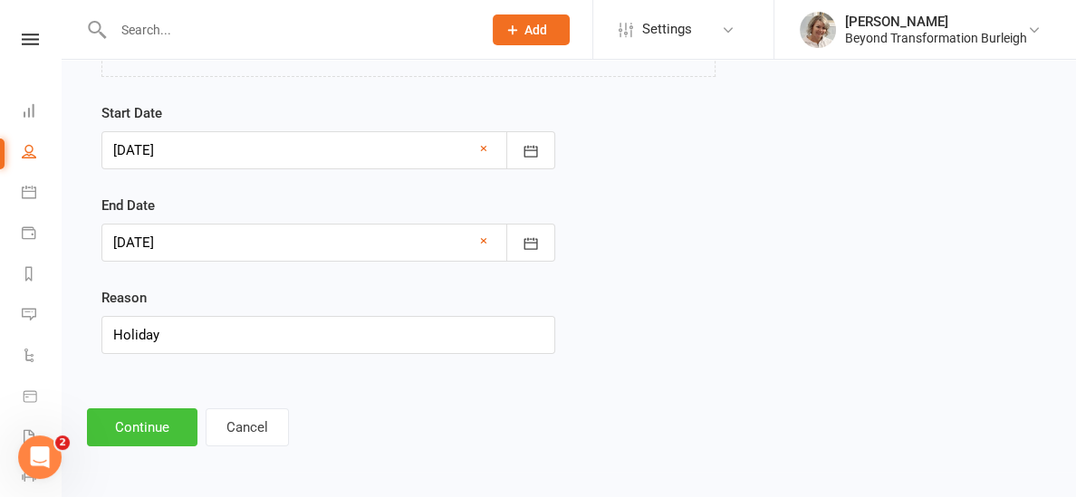
click at [162, 424] on button "Continue" at bounding box center [142, 428] width 111 height 38
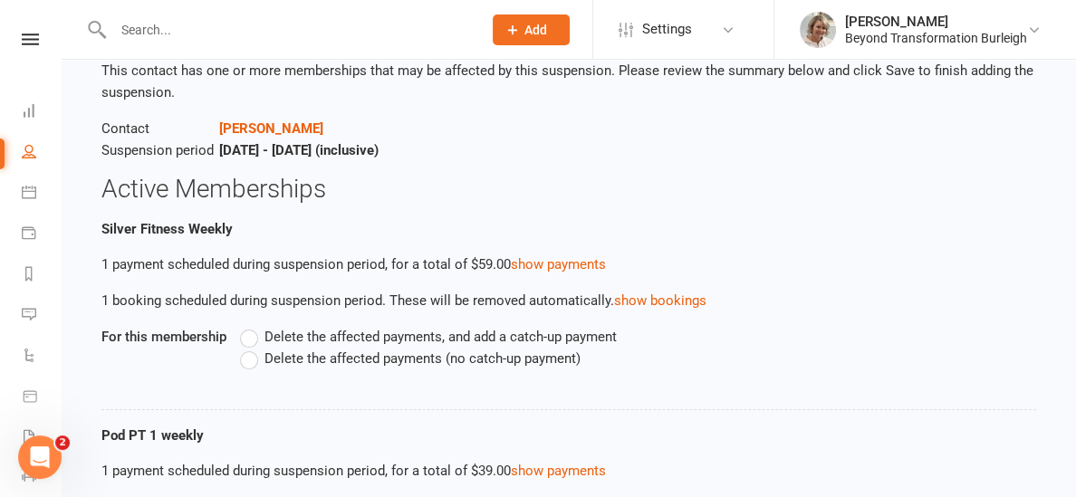
scroll to position [127, 0]
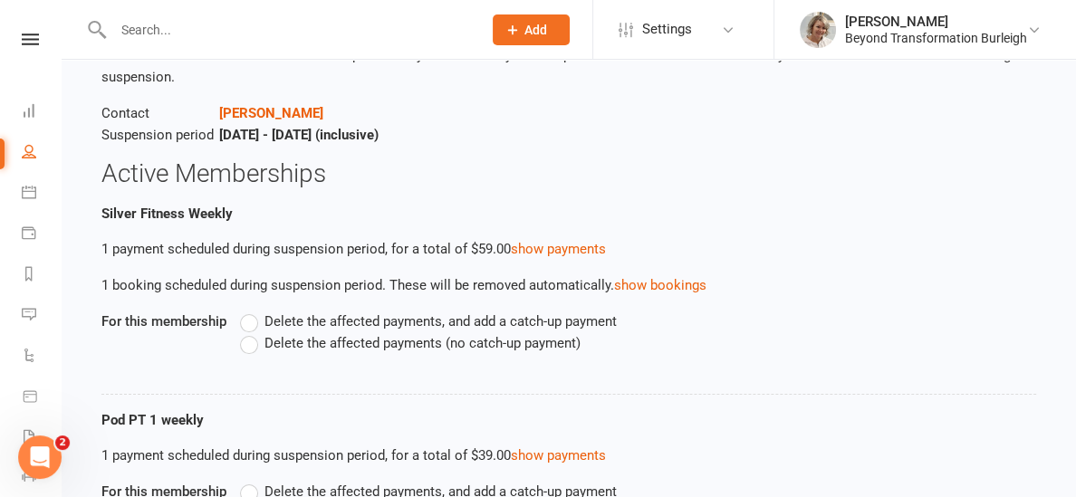
click at [256, 349] on label "Delete the affected payments (no catch-up payment)" at bounding box center [410, 344] width 341 height 22
click at [252, 333] on input "Delete the affected payments (no catch-up payment)" at bounding box center [246, 333] width 12 height 0
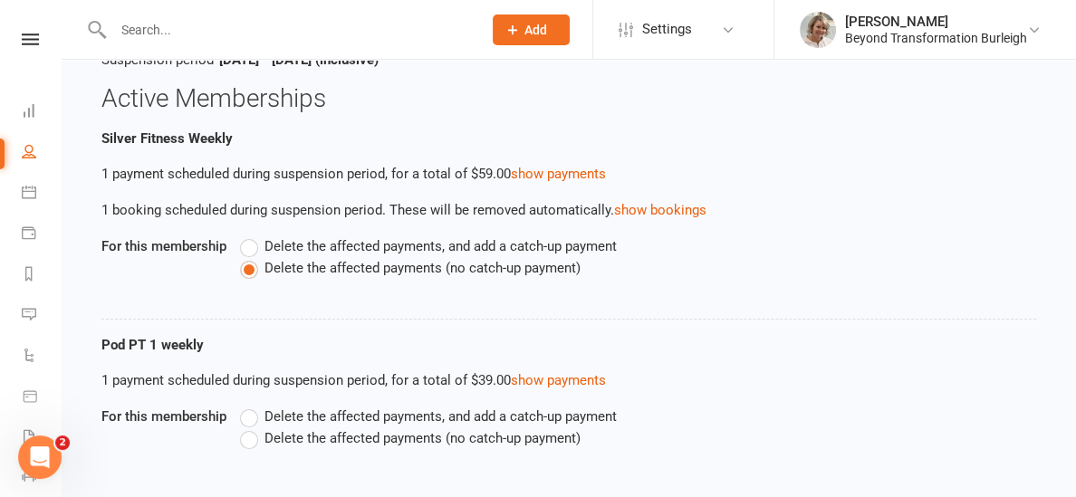
scroll to position [213, 0]
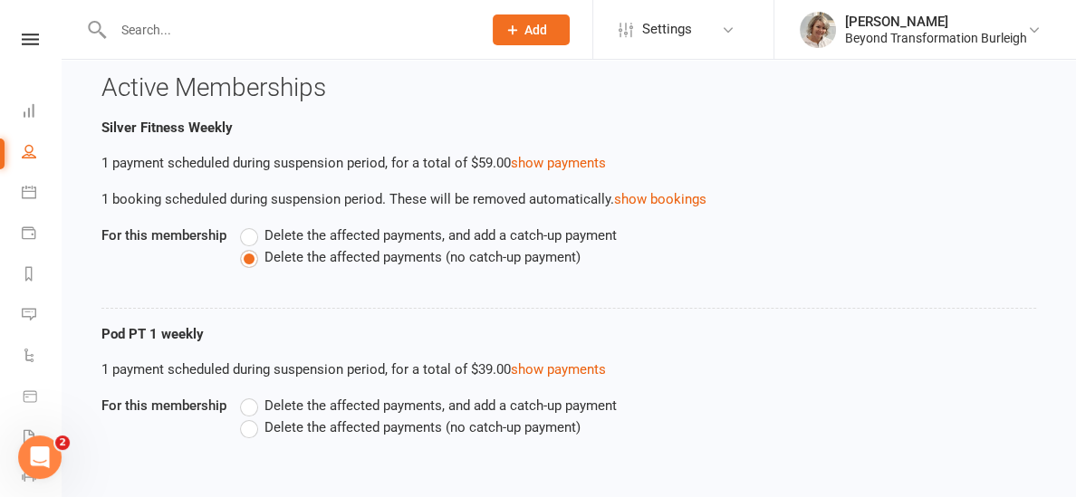
click at [246, 426] on label "Delete the affected payments (no catch-up payment)" at bounding box center [410, 428] width 341 height 22
click at [246, 417] on input "Delete the affected payments (no catch-up payment)" at bounding box center [246, 417] width 12 height 0
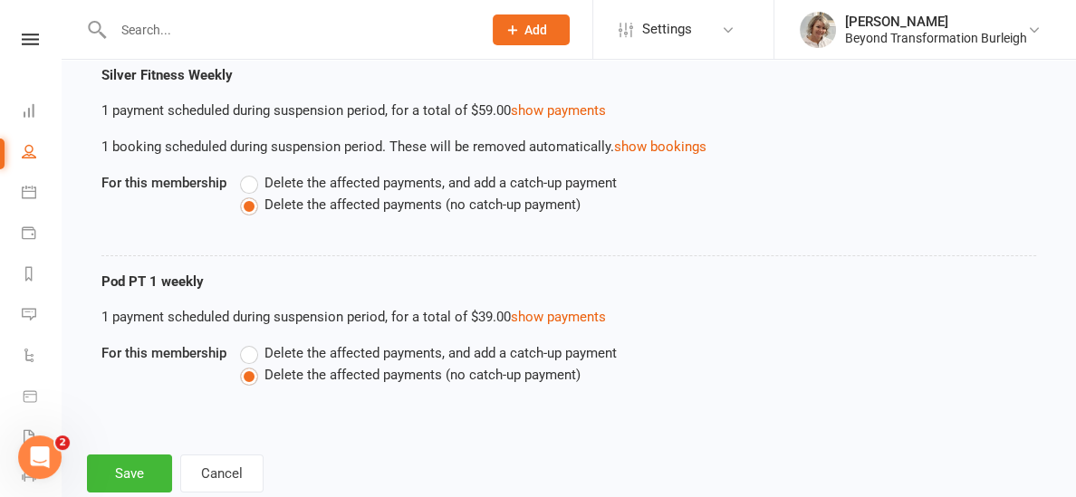
scroll to position [312, 0]
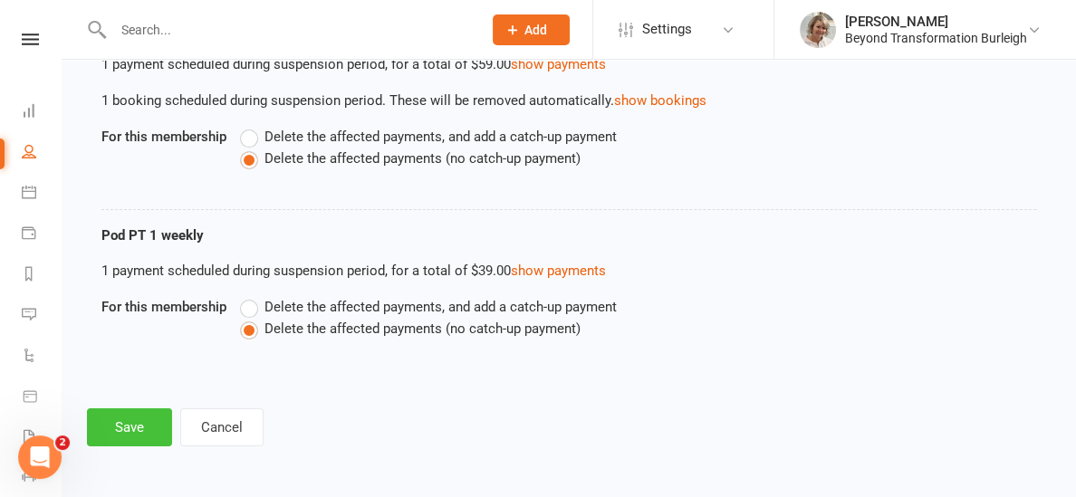
click at [115, 420] on button "Save" at bounding box center [129, 428] width 85 height 38
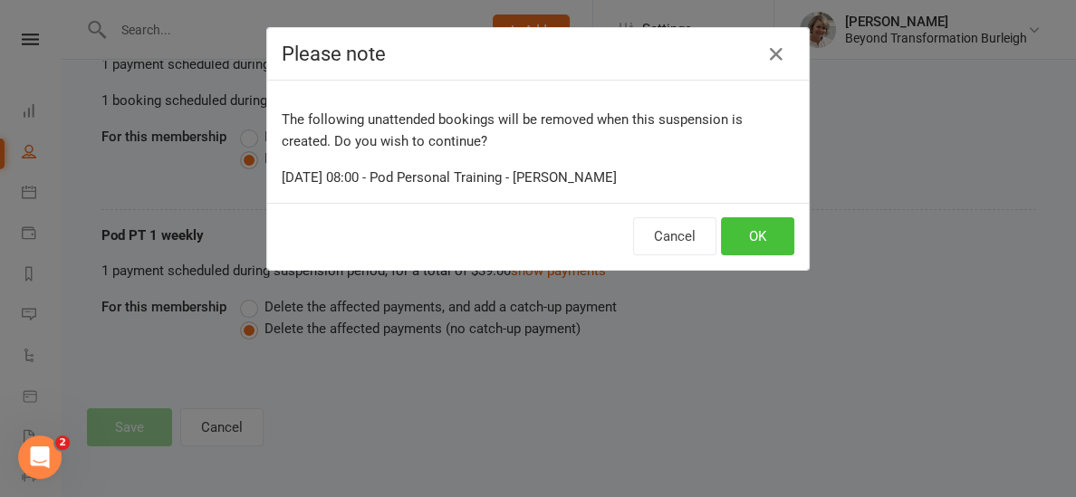
click at [746, 229] on button "OK" at bounding box center [757, 236] width 73 height 38
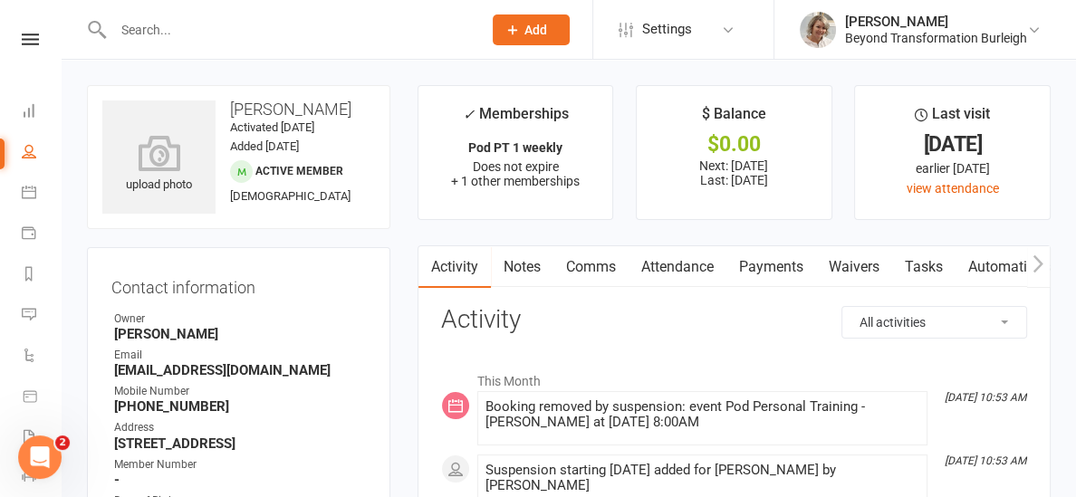
click at [124, 21] on input "text" at bounding box center [289, 29] width 362 height 25
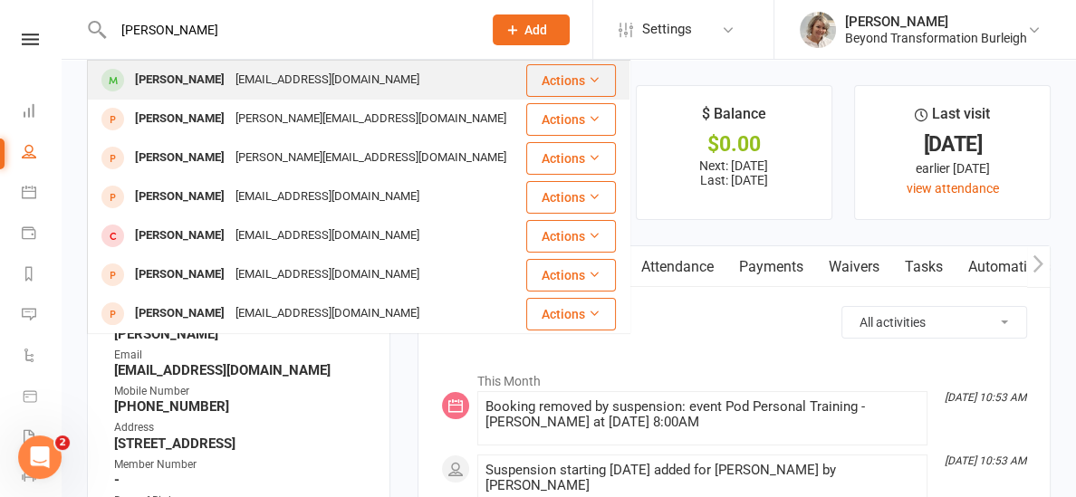
type input "[PERSON_NAME]"
click at [117, 77] on span at bounding box center [112, 80] width 23 height 23
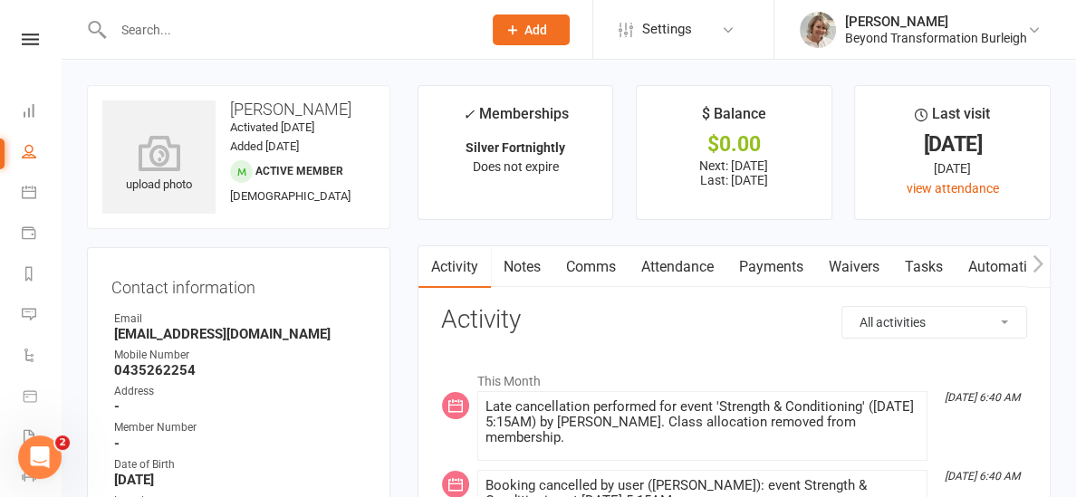
click at [756, 267] on link "Payments" at bounding box center [772, 267] width 90 height 42
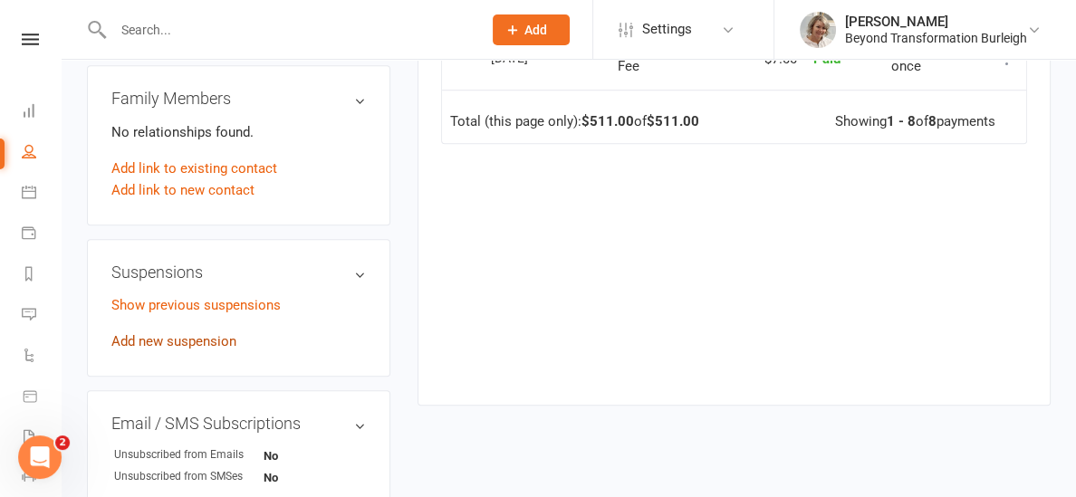
scroll to position [967, 0]
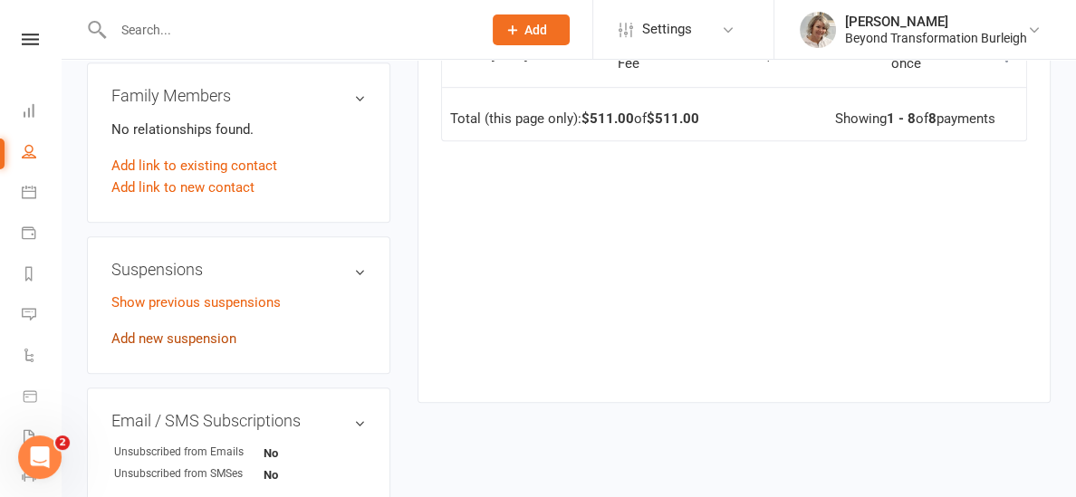
click at [192, 331] on link "Add new suspension" at bounding box center [173, 339] width 125 height 16
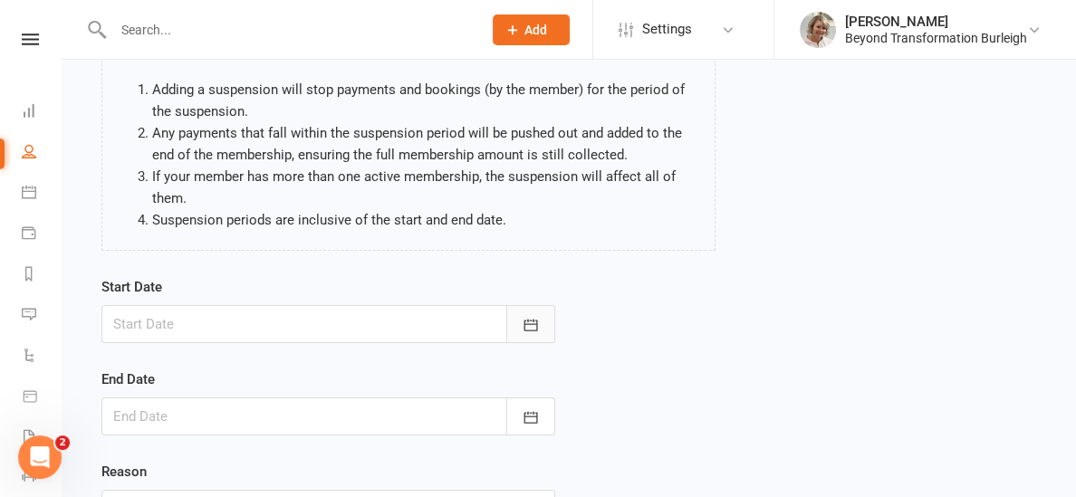
scroll to position [147, 0]
click at [528, 317] on icon "button" at bounding box center [531, 324] width 18 height 18
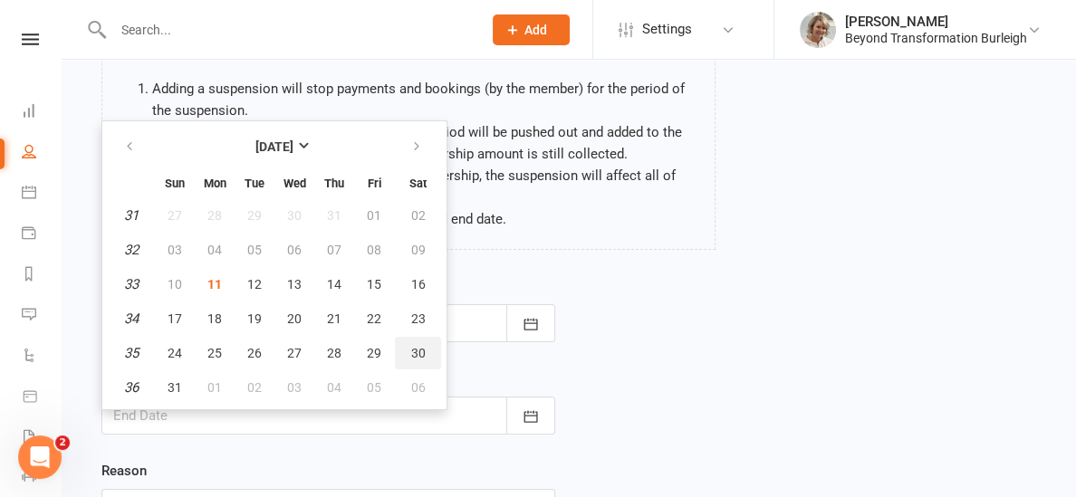
click at [411, 346] on span "30" at bounding box center [418, 353] width 14 height 14
type input "[DATE]"
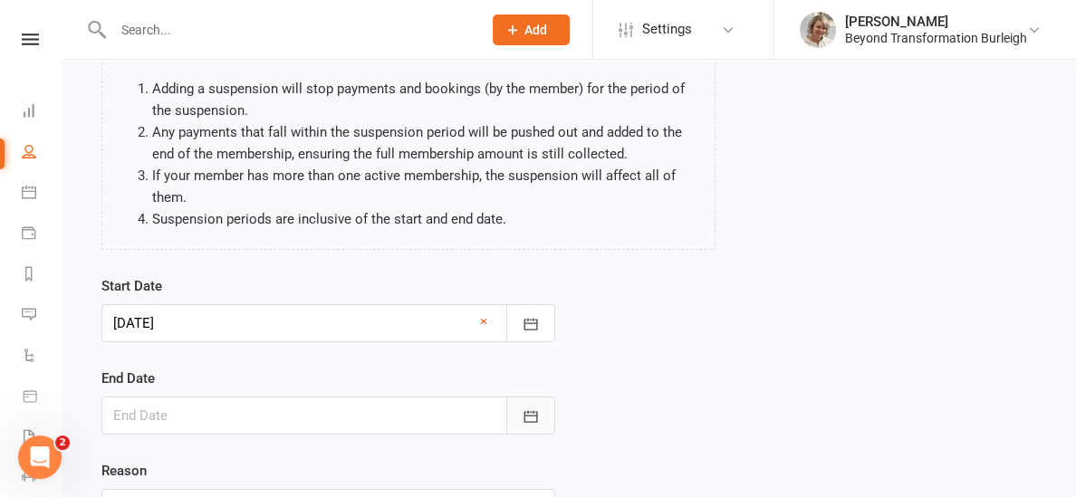
click at [529, 423] on button "button" at bounding box center [531, 416] width 49 height 38
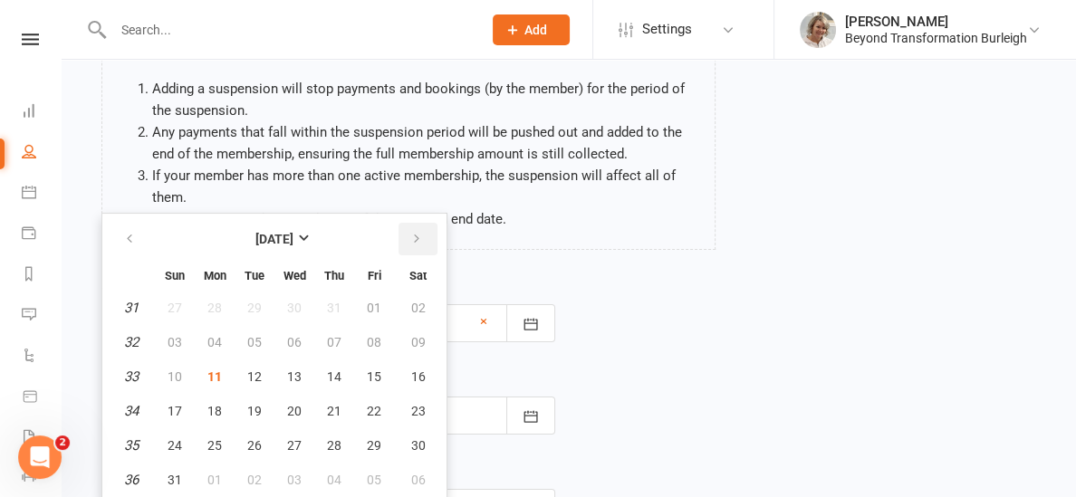
click at [425, 243] on button "button" at bounding box center [418, 239] width 39 height 33
click at [287, 308] on span "01" at bounding box center [294, 308] width 14 height 14
type input "[DATE]"
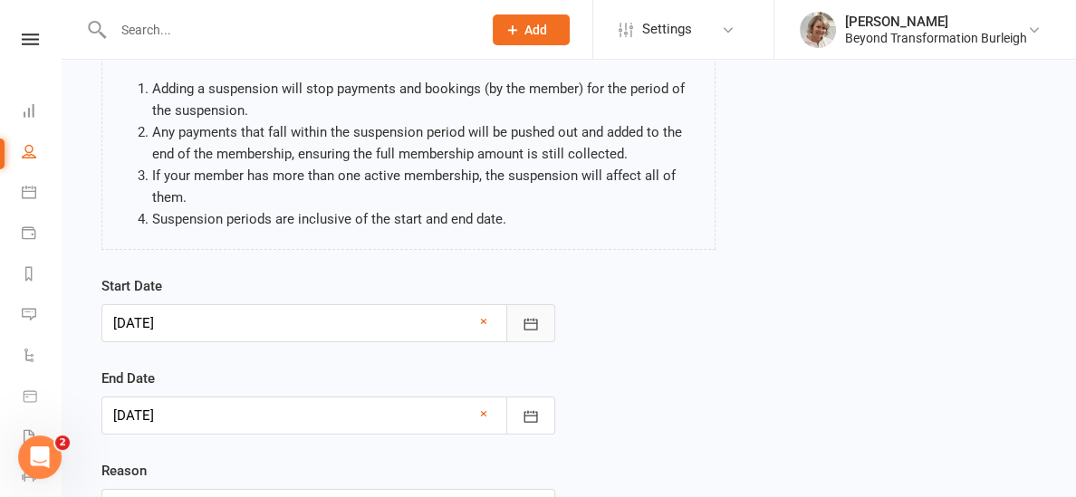
click at [525, 323] on icon "button" at bounding box center [532, 324] width 14 height 12
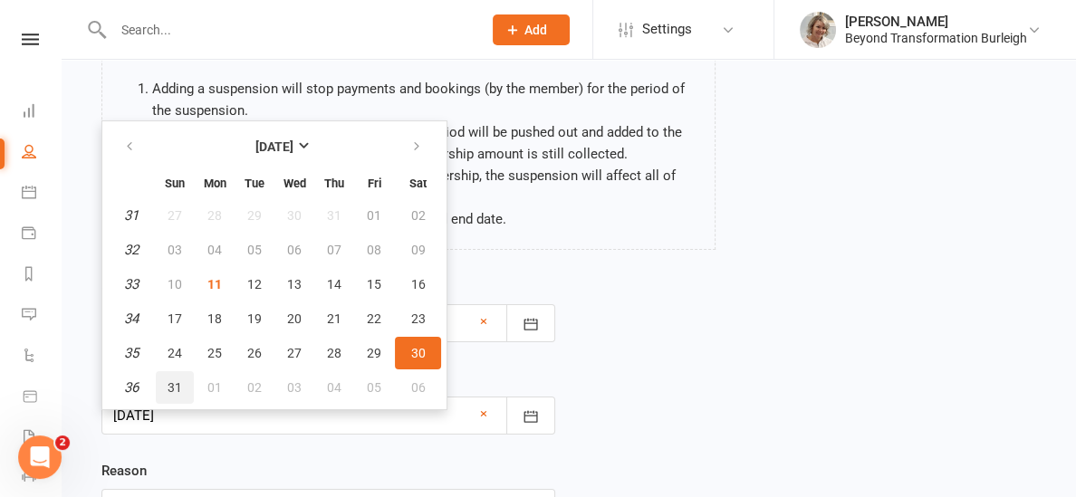
click at [173, 390] on span "31" at bounding box center [175, 388] width 14 height 14
type input "[DATE]"
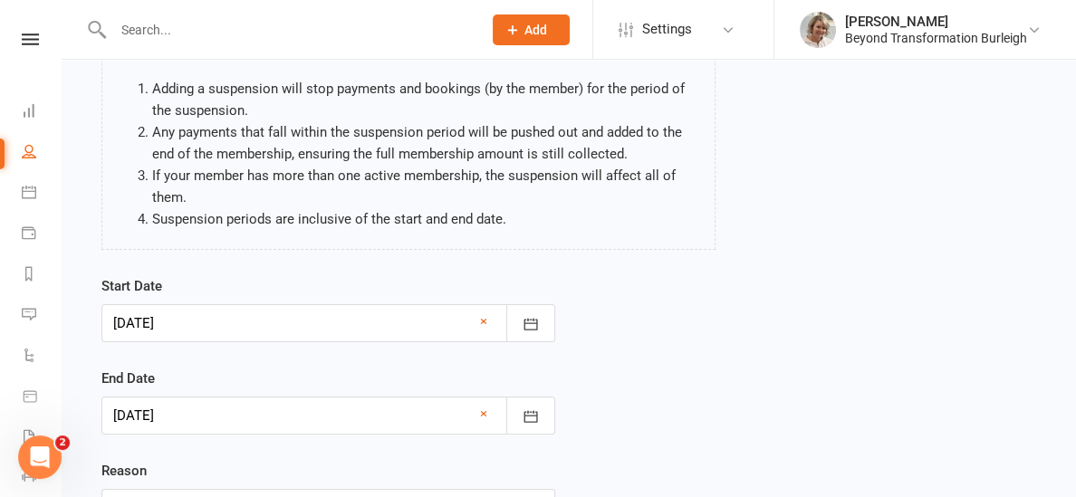
click at [668, 372] on div "Start Date [DATE] [DATE] Sun Mon Tue Wed Thu Fri Sat 31 27 28 29 30 31 01 02 32…" at bounding box center [569, 413] width 962 height 277
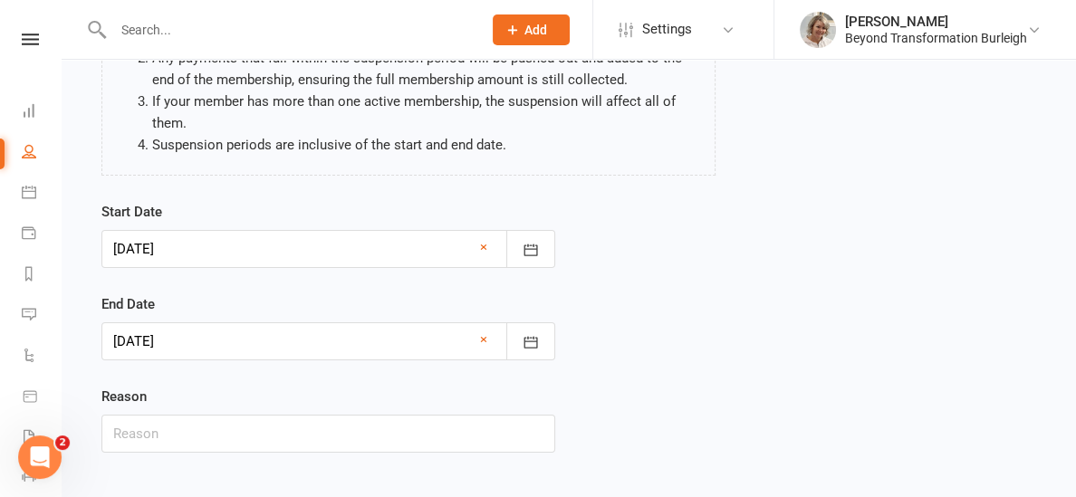
scroll to position [265, 0]
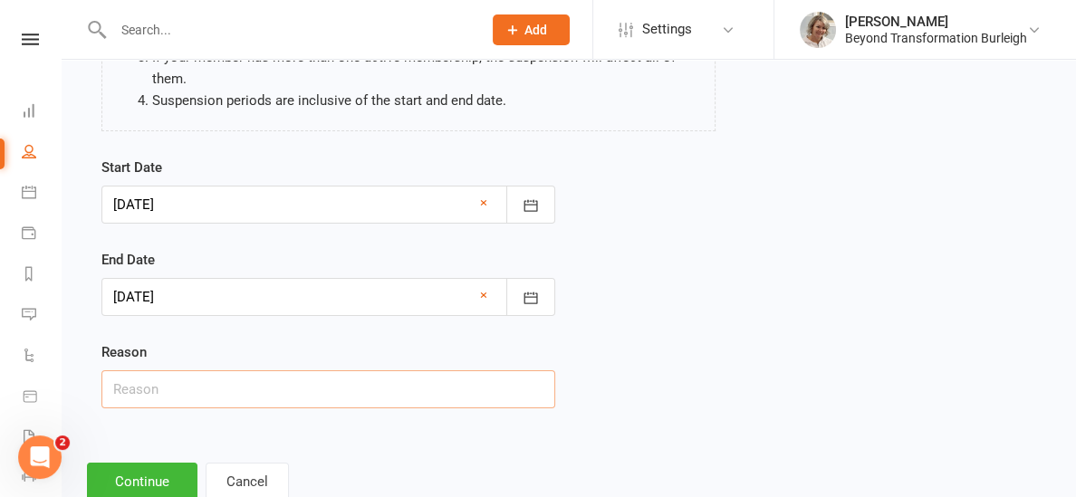
click at [424, 386] on input "text" at bounding box center [328, 390] width 454 height 38
type input "holiday to [GEOGRAPHIC_DATA]"
click at [150, 477] on button "Continue" at bounding box center [142, 482] width 111 height 38
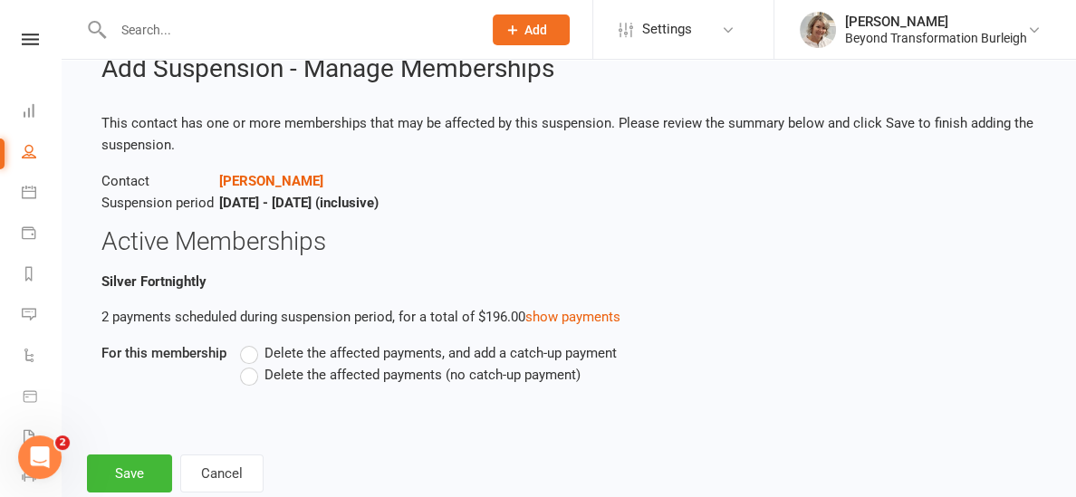
scroll to position [64, 0]
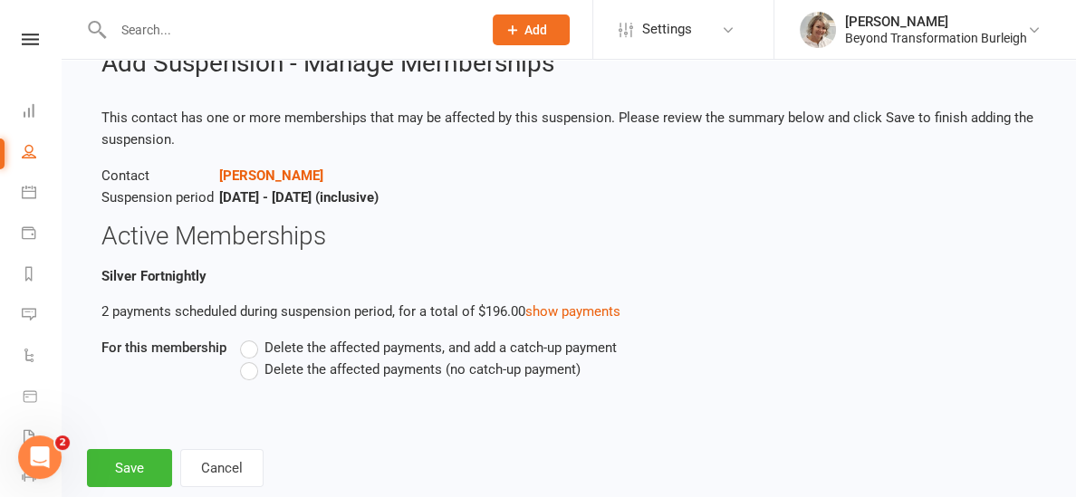
click at [248, 369] on label "Delete the affected payments (no catch-up payment)" at bounding box center [410, 370] width 341 height 22
click at [248, 359] on input "Delete the affected payments (no catch-up payment)" at bounding box center [246, 359] width 12 height 0
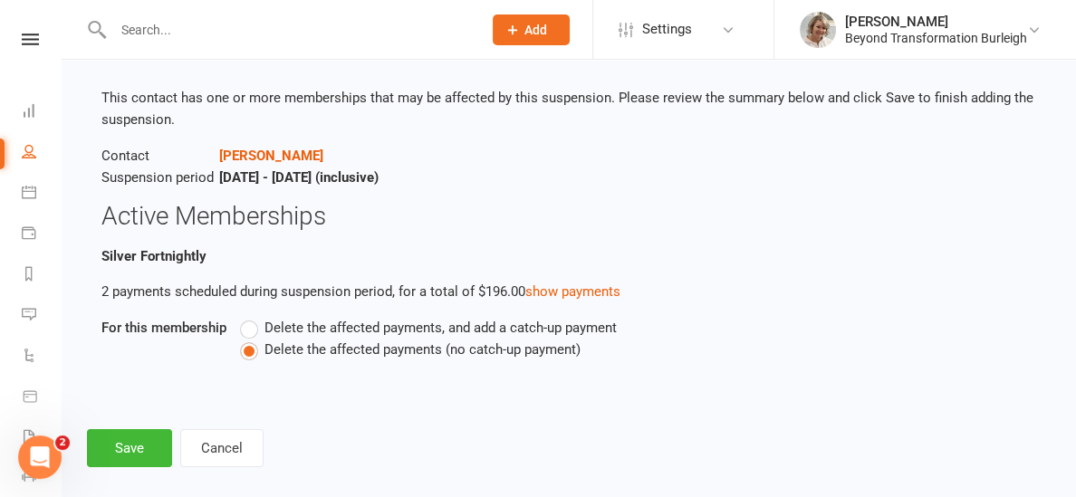
scroll to position [105, 0]
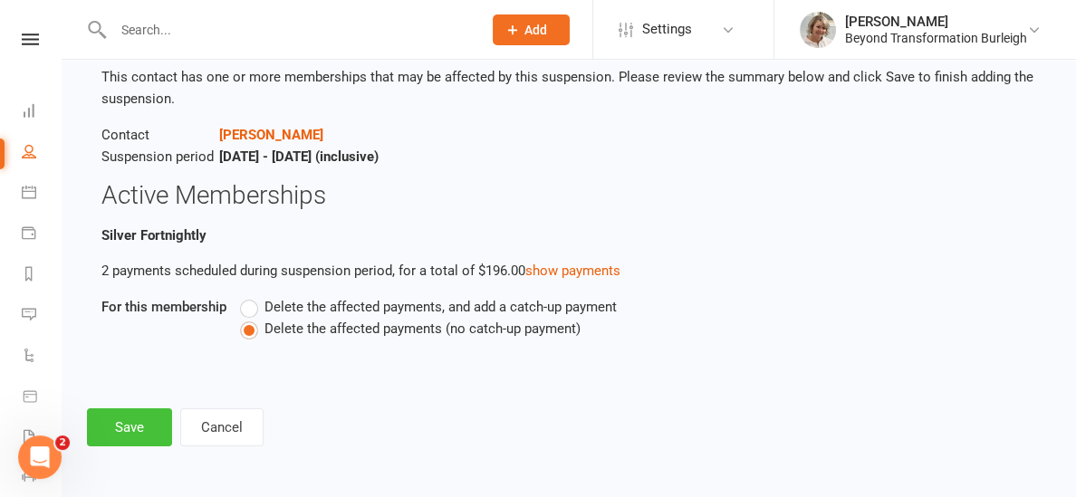
click at [124, 422] on button "Save" at bounding box center [129, 428] width 85 height 38
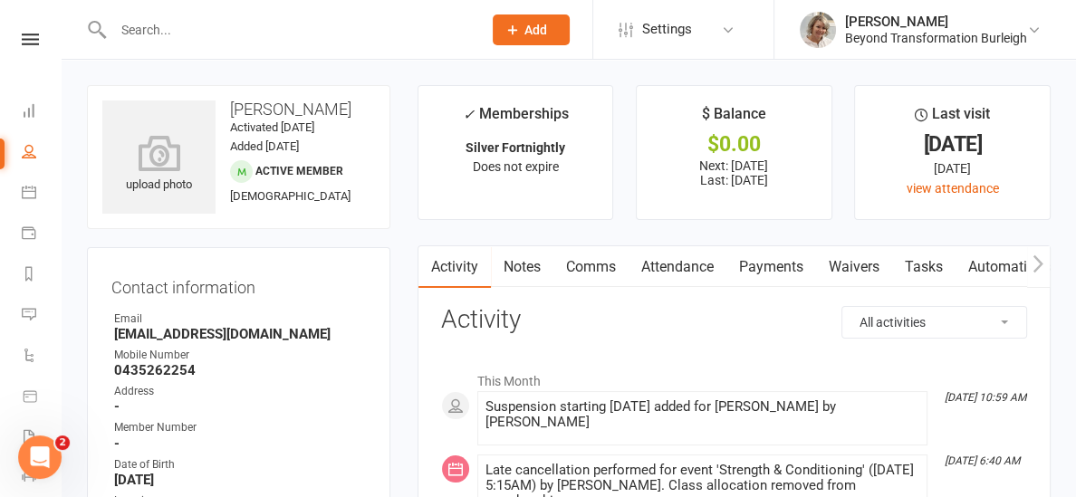
click at [167, 34] on input "text" at bounding box center [289, 29] width 362 height 25
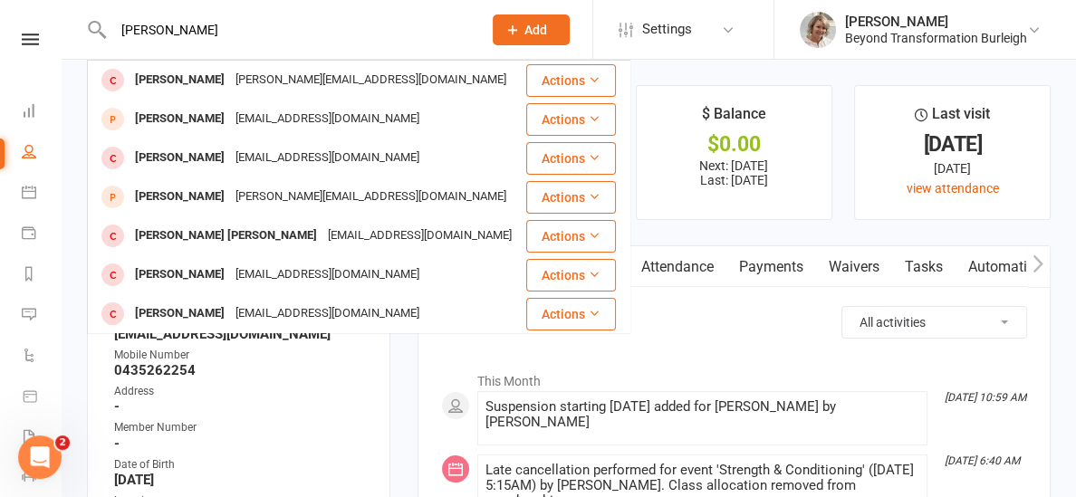
click at [407, 28] on input "[PERSON_NAME]" at bounding box center [289, 29] width 362 height 25
type input "[PERSON_NAME]"
click at [306, 394] on div "Address" at bounding box center [240, 391] width 252 height 17
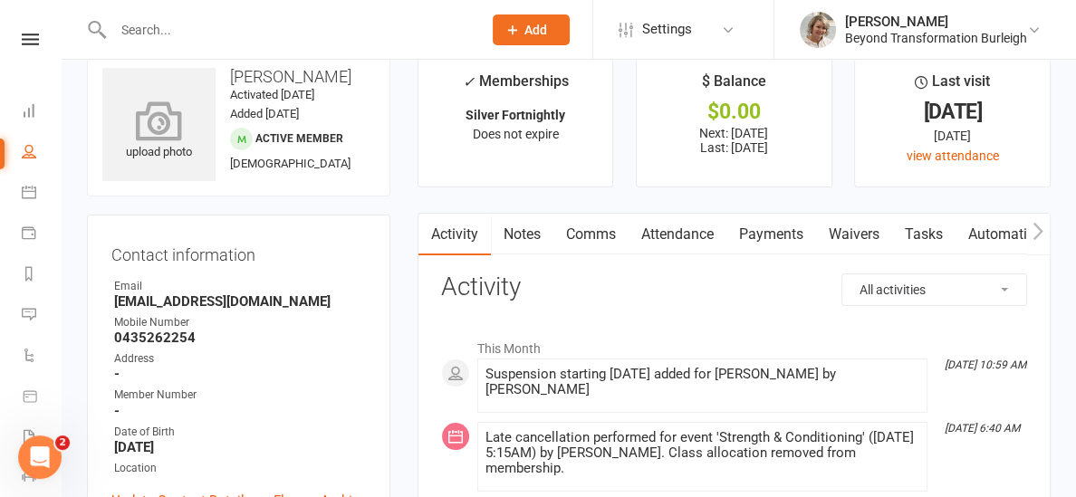
scroll to position [34, 0]
click at [33, 37] on icon at bounding box center [30, 40] width 17 height 12
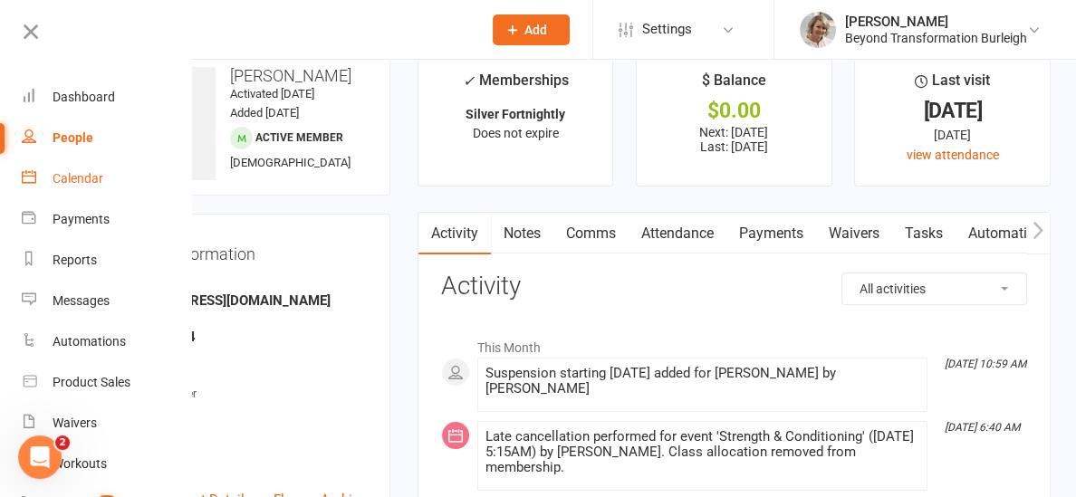
click at [59, 182] on div "Calendar" at bounding box center [78, 178] width 51 height 14
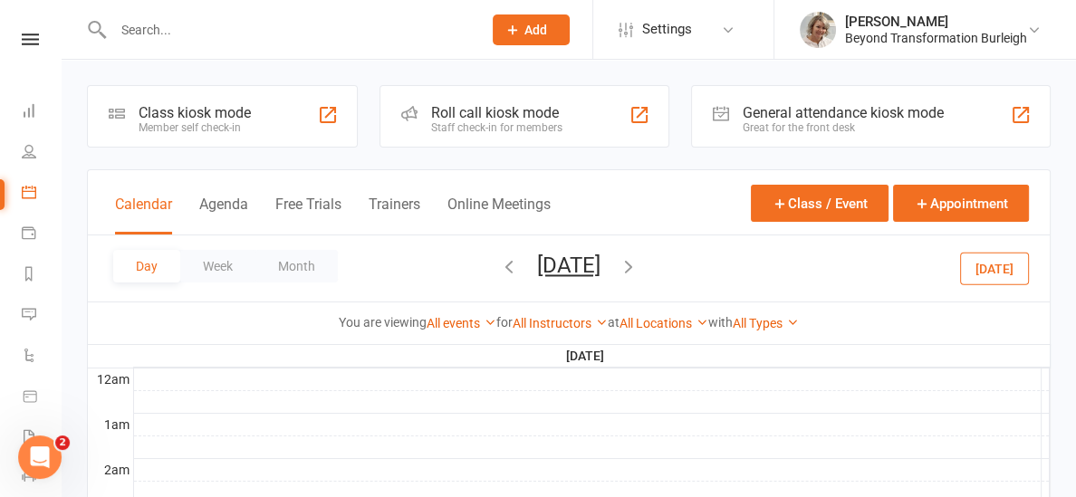
scroll to position [43, 0]
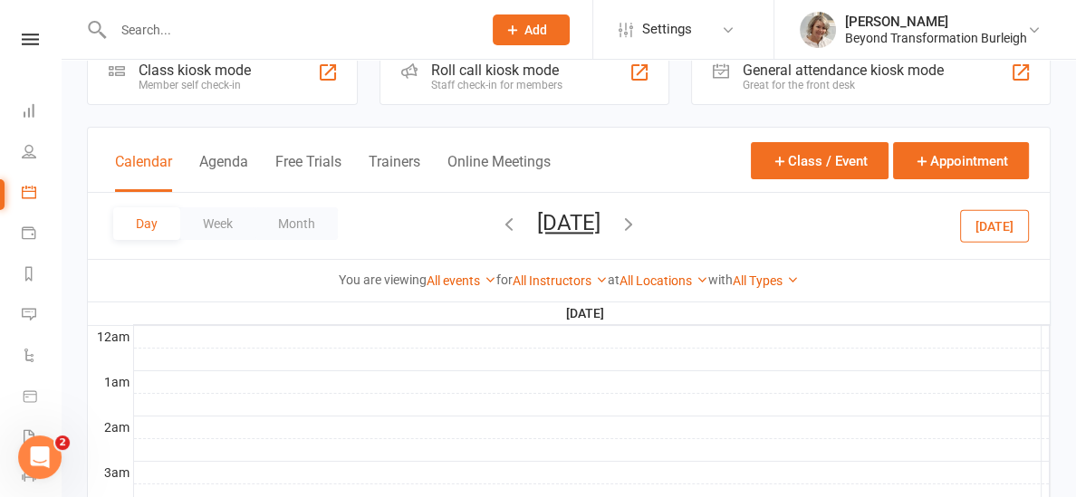
click at [537, 219] on button "[DATE]" at bounding box center [568, 222] width 63 height 25
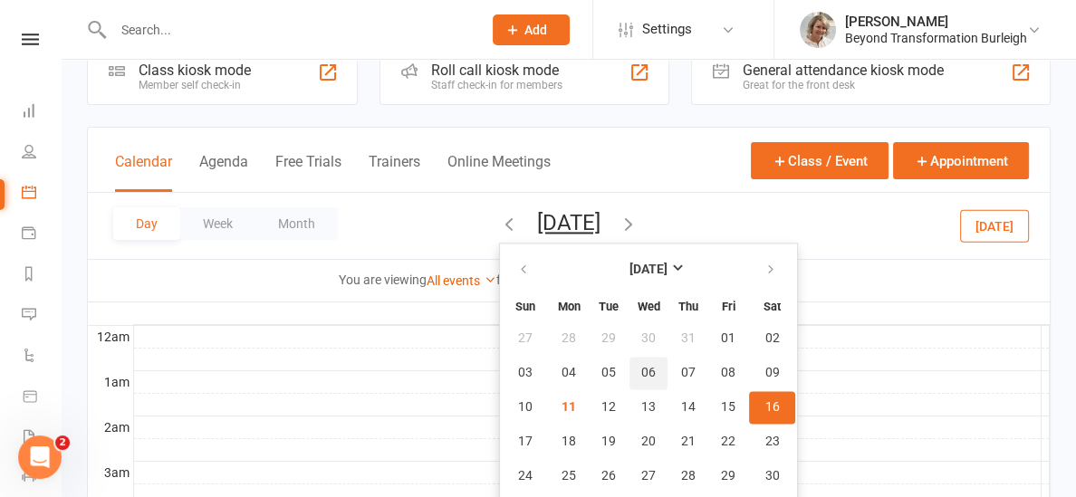
click at [630, 376] on button "06" at bounding box center [649, 373] width 38 height 33
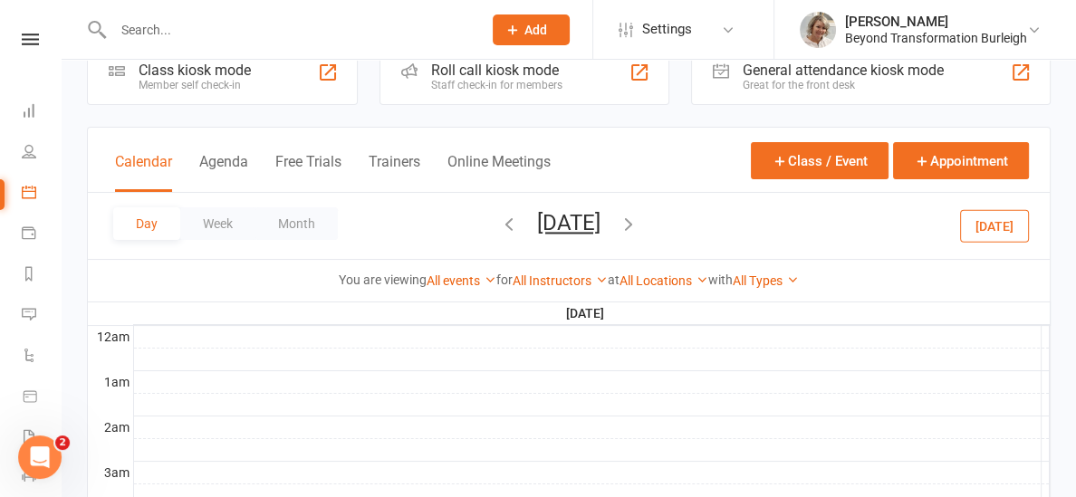
click at [561, 219] on button "[DATE]" at bounding box center [568, 222] width 63 height 25
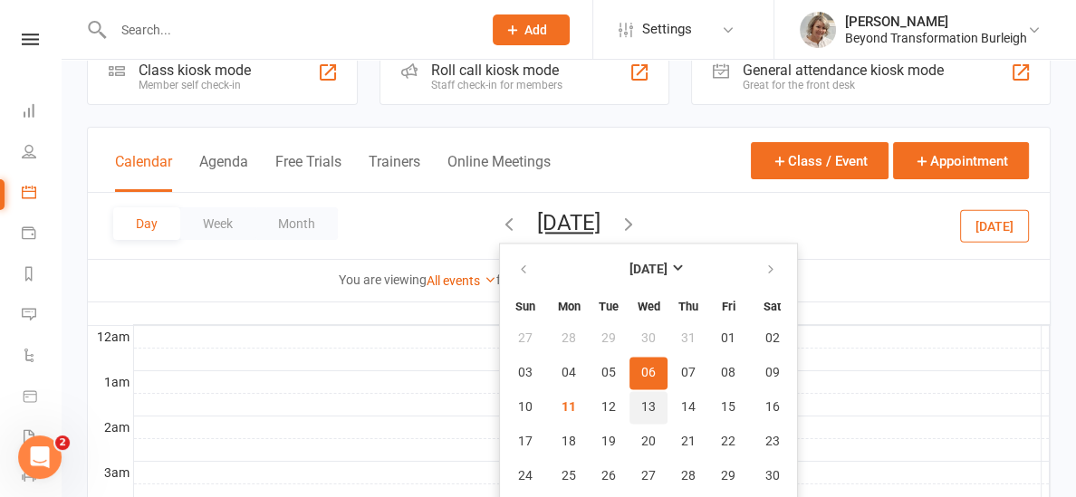
click at [642, 400] on span "13" at bounding box center [649, 407] width 14 height 14
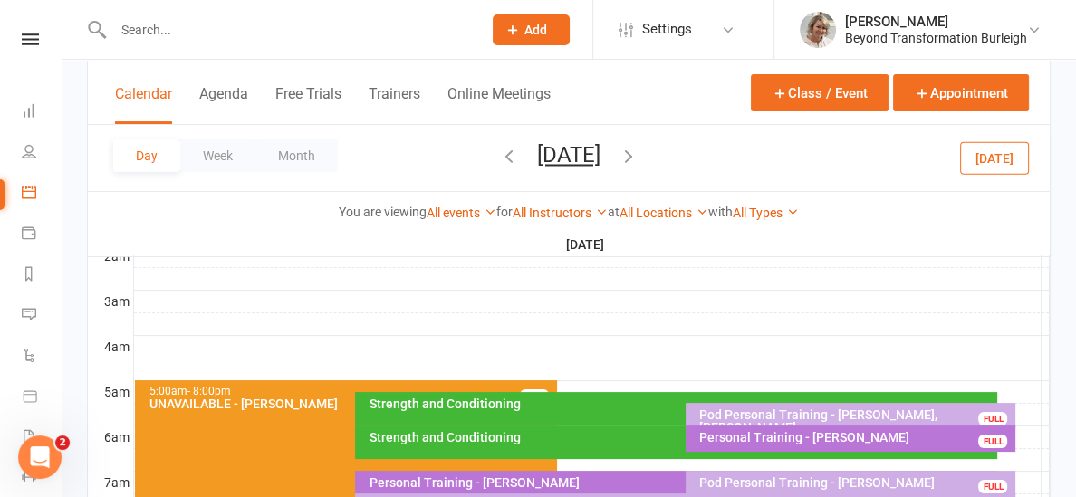
scroll to position [225, 0]
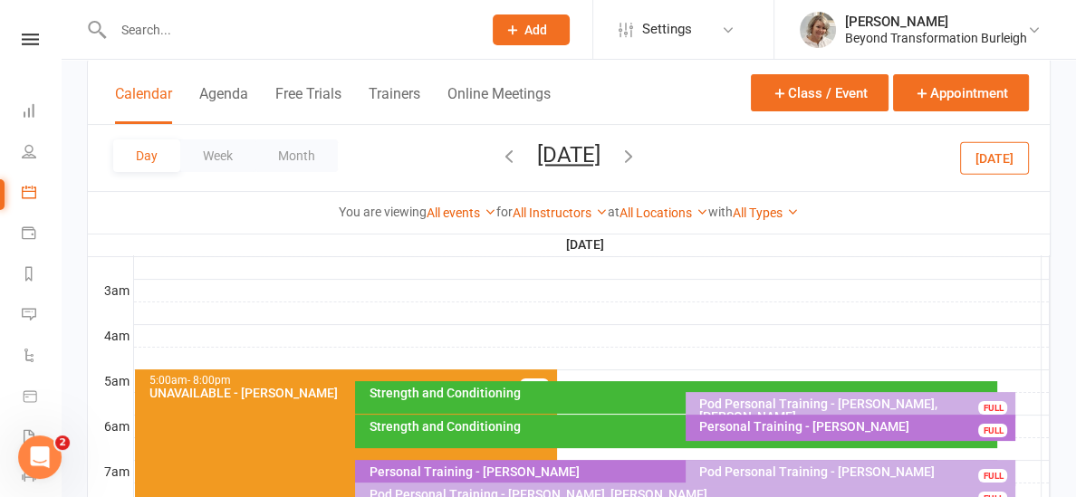
click at [499, 157] on icon "button" at bounding box center [509, 156] width 20 height 20
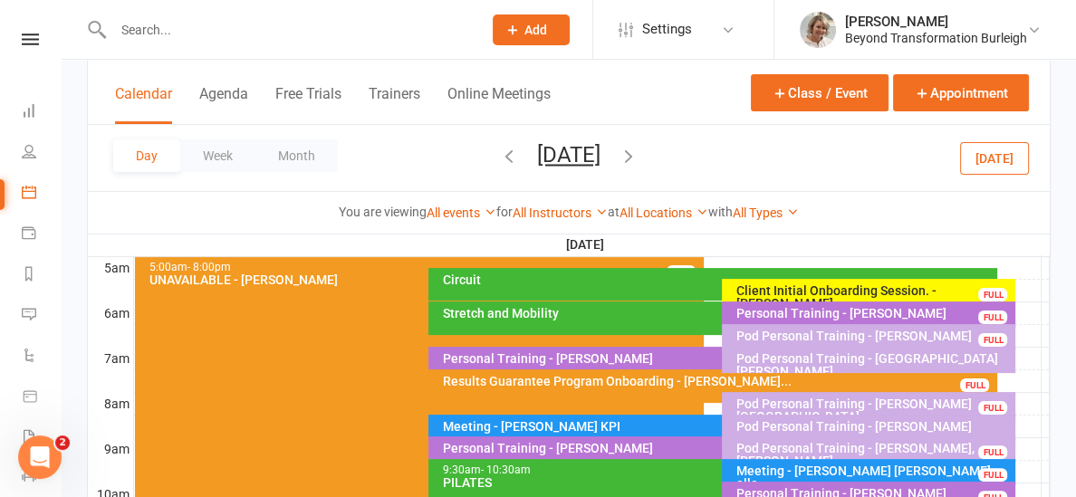
scroll to position [351, 0]
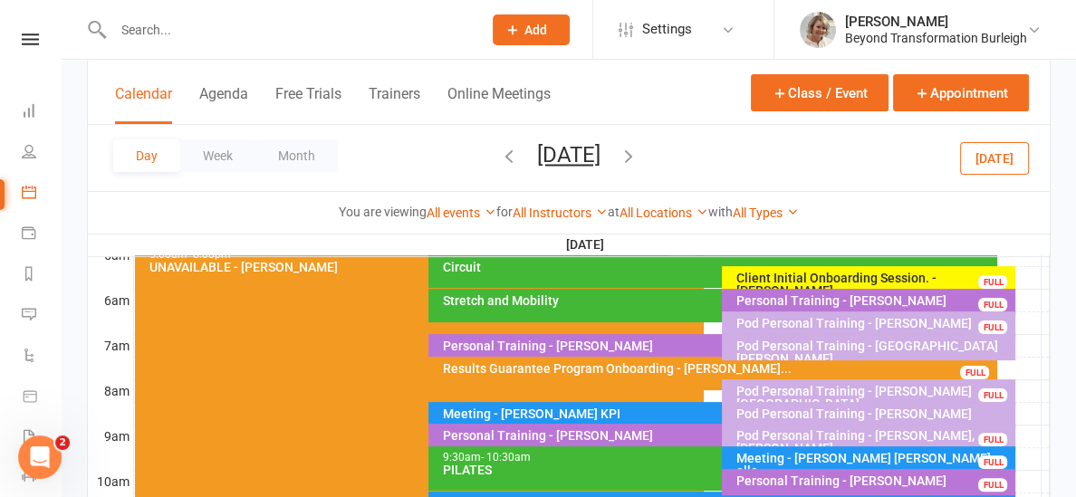
click at [581, 153] on button "[DATE]" at bounding box center [568, 154] width 63 height 25
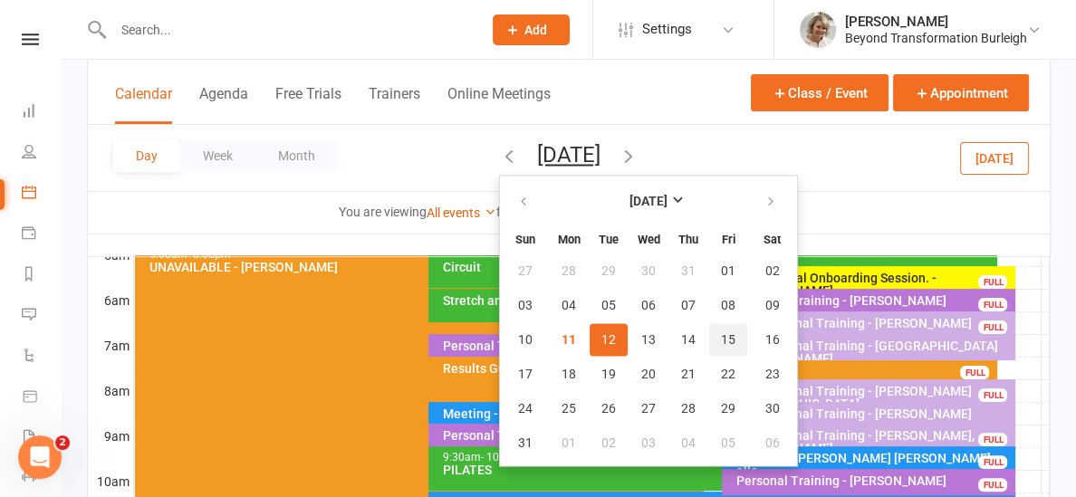
click at [709, 346] on button "15" at bounding box center [728, 339] width 38 height 33
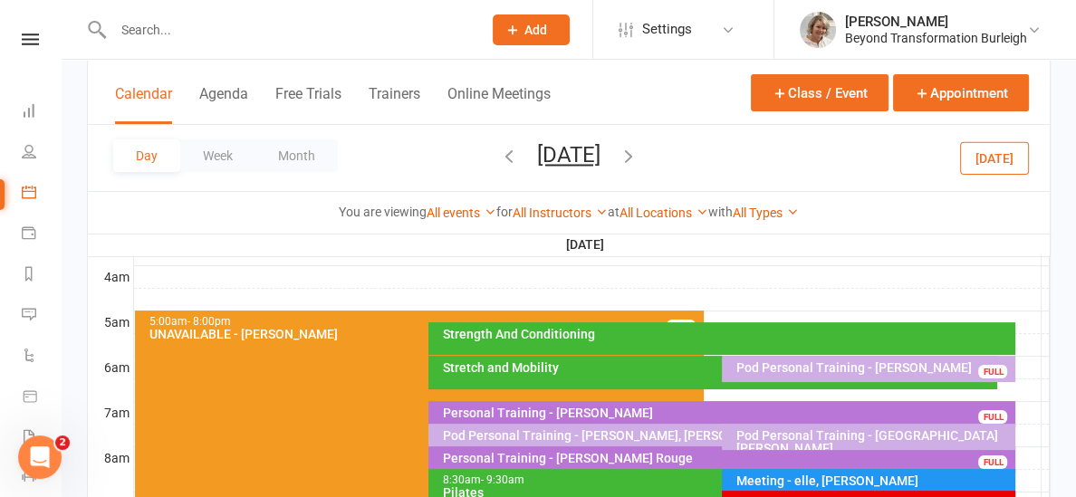
scroll to position [277, 0]
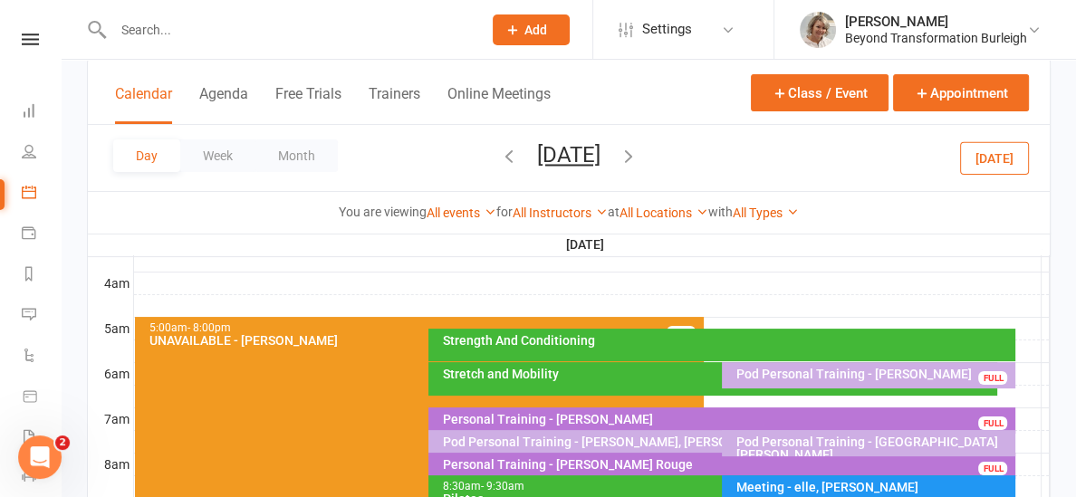
click at [499, 162] on icon "button" at bounding box center [509, 156] width 20 height 20
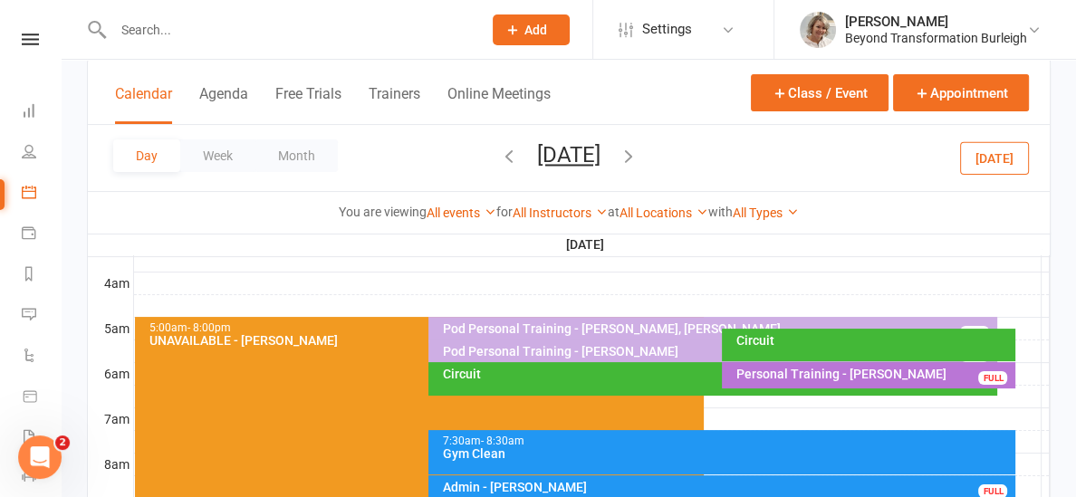
click at [499, 158] on icon "button" at bounding box center [509, 156] width 20 height 20
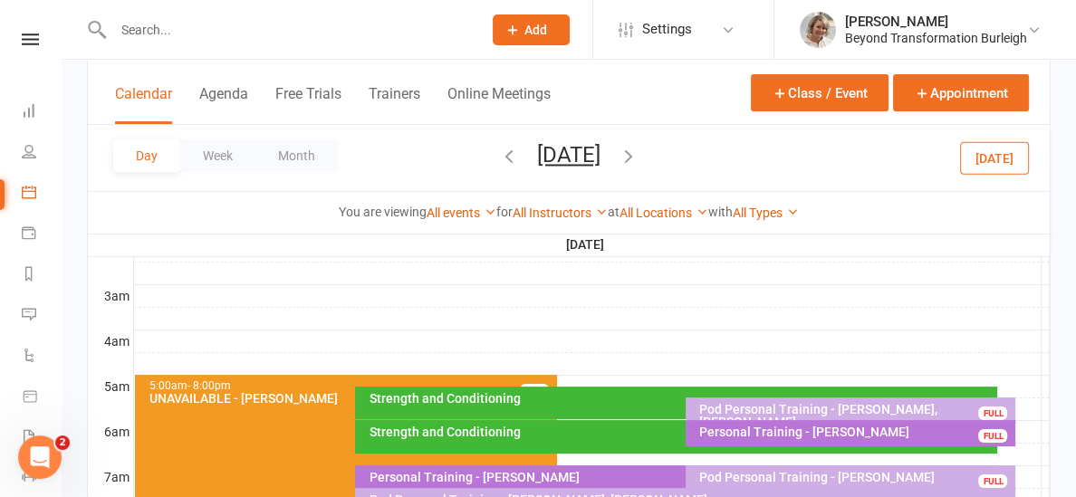
scroll to position [229, 0]
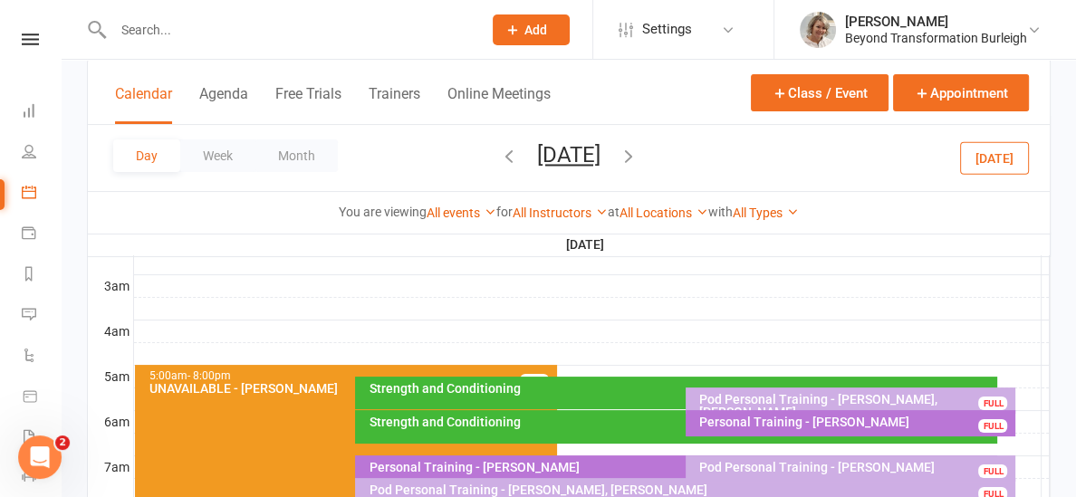
click at [554, 393] on div "Strength and Conditioning" at bounding box center [681, 388] width 626 height 13
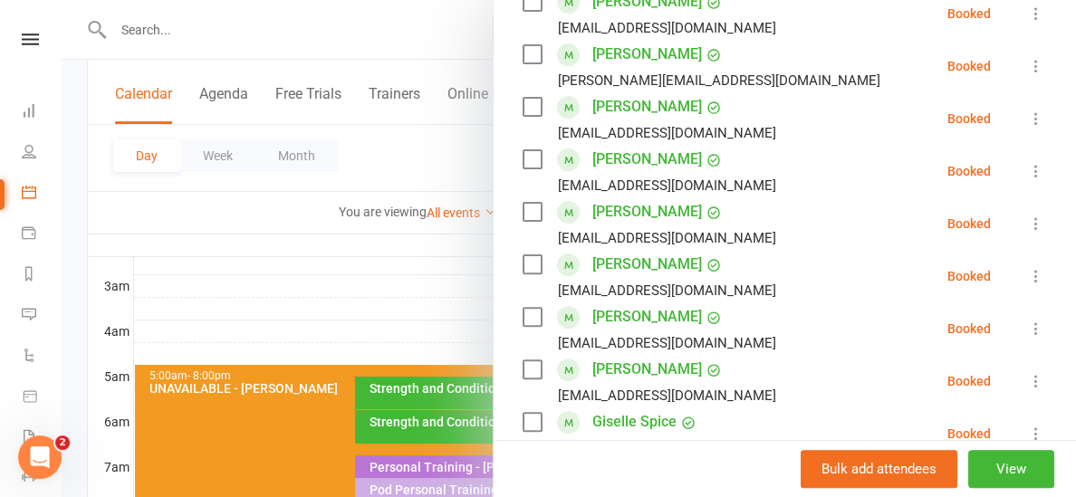
scroll to position [505, 0]
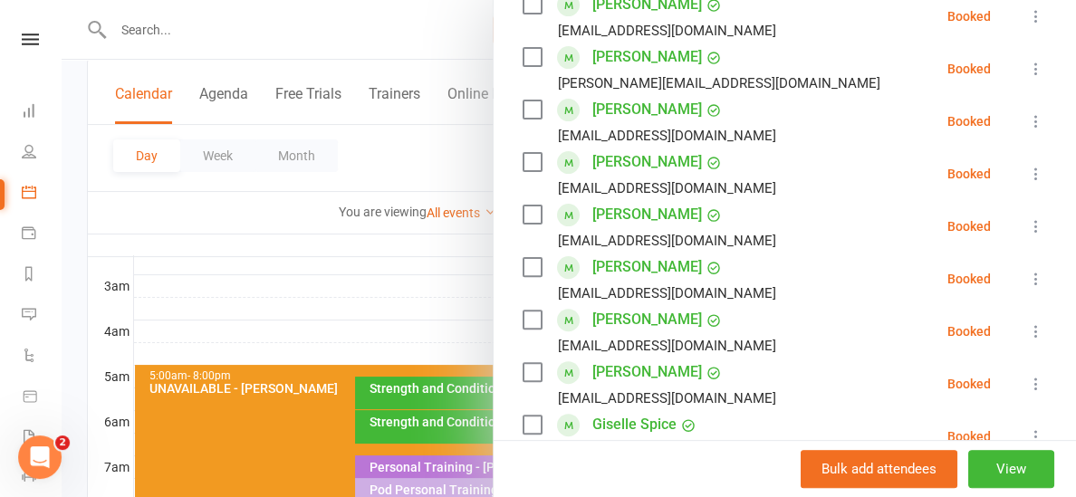
click at [485, 282] on div at bounding box center [569, 248] width 1015 height 497
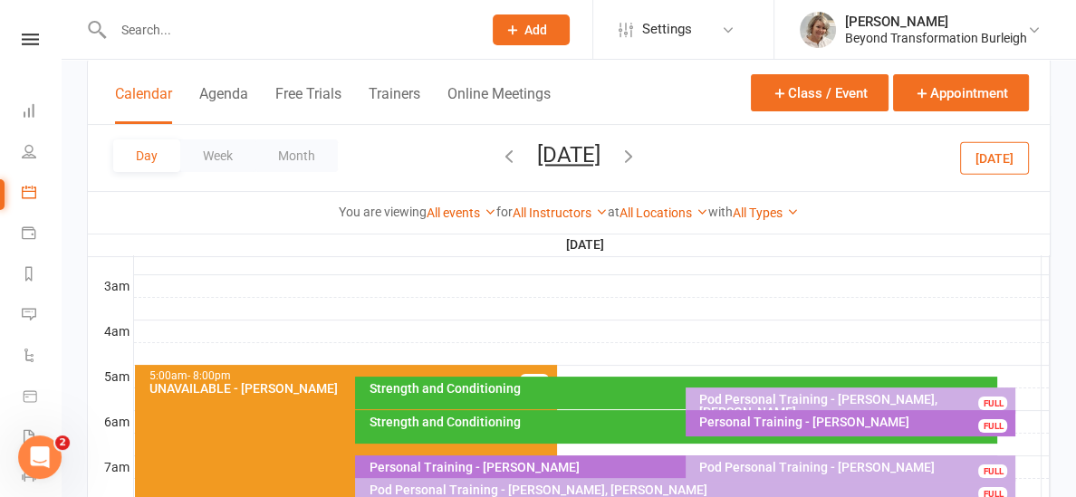
click at [453, 420] on div "Strength and Conditioning" at bounding box center [681, 422] width 626 height 13
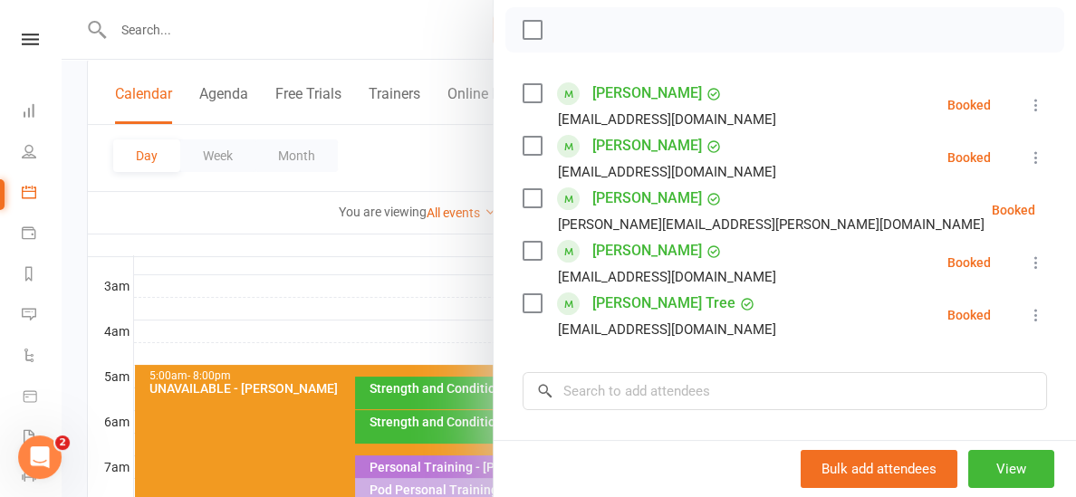
scroll to position [263, 0]
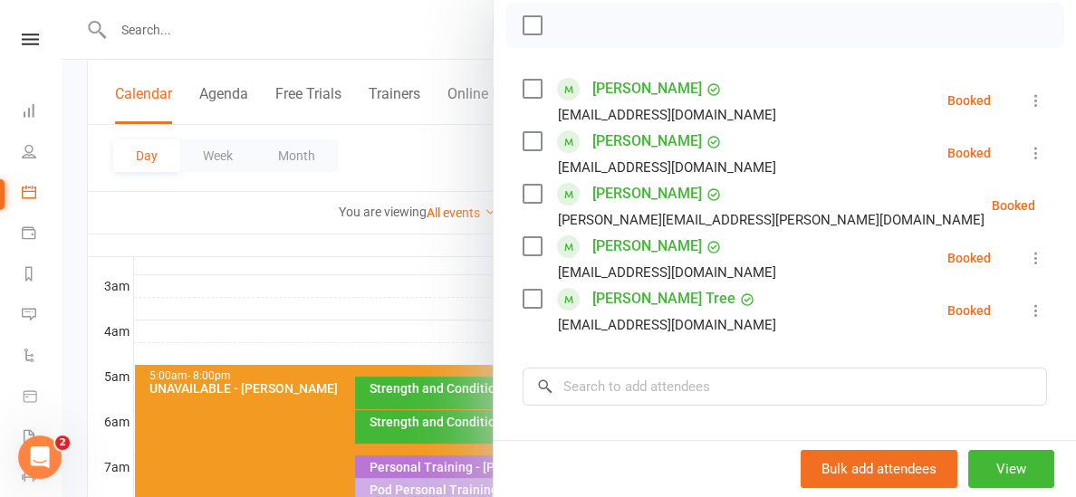
click at [445, 297] on div at bounding box center [569, 248] width 1015 height 497
